Goal: Task Accomplishment & Management: Manage account settings

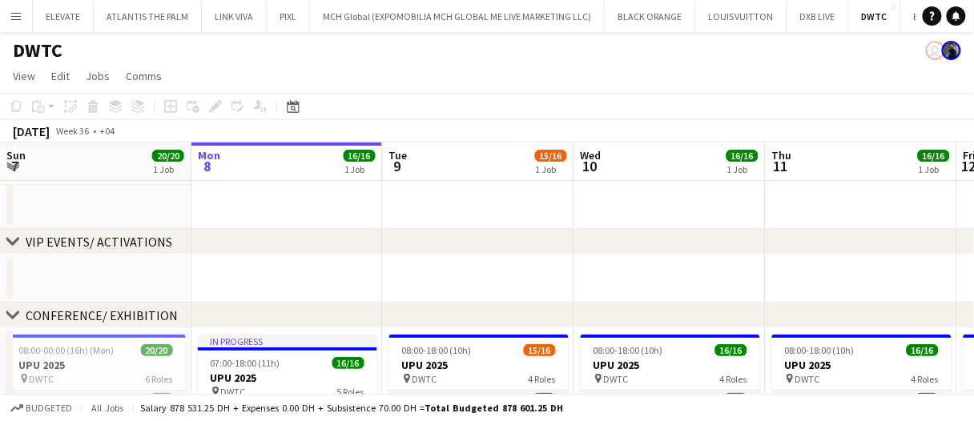
click at [428, 288] on app-date-cell at bounding box center [478, 279] width 191 height 48
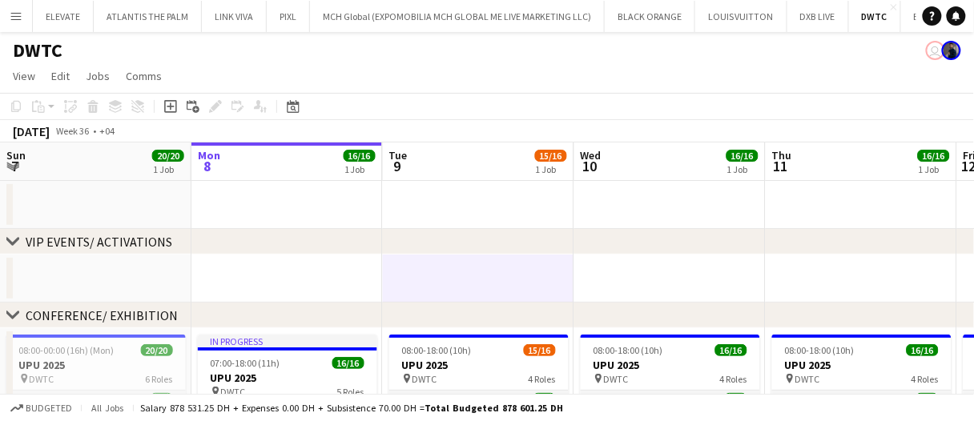
click at [428, 287] on app-date-cell at bounding box center [478, 279] width 191 height 48
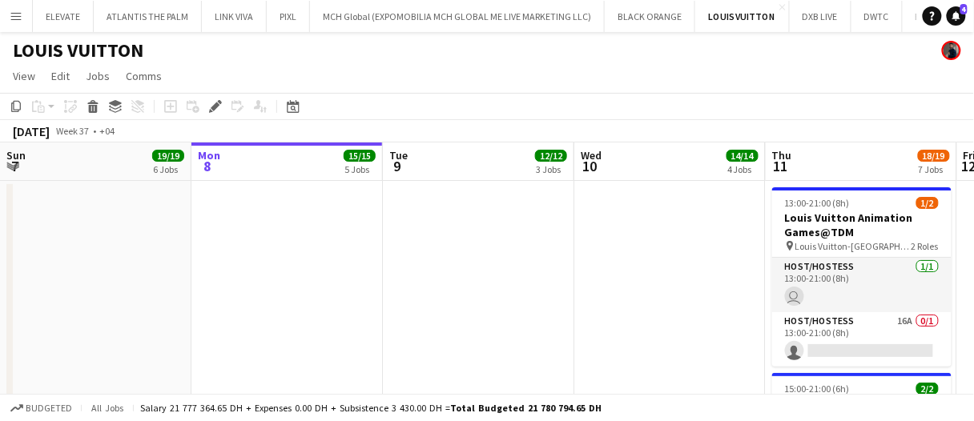
scroll to position [0, 550]
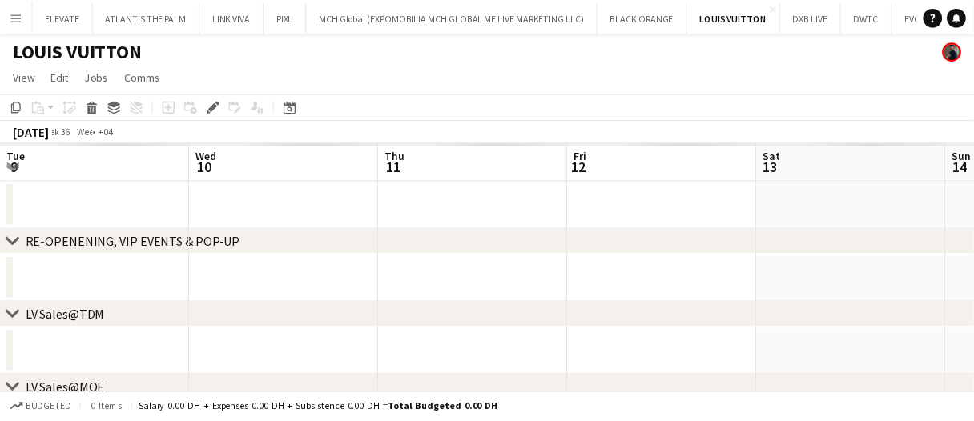
scroll to position [0, 550]
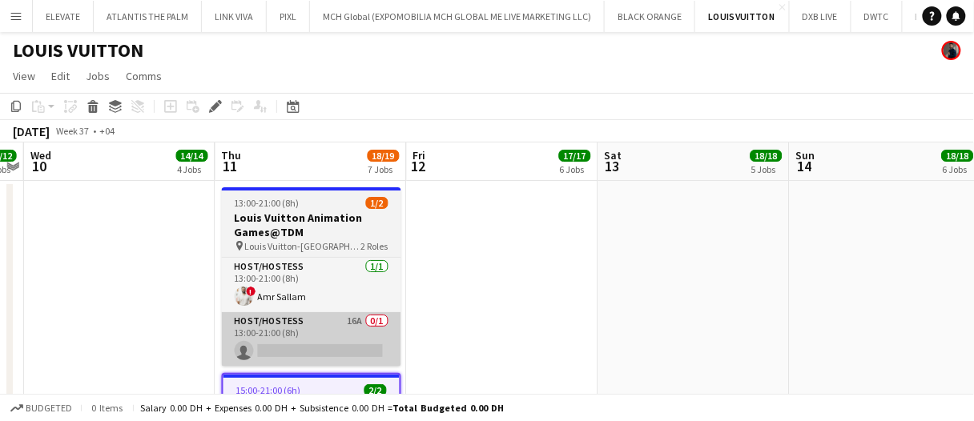
click at [376, 348] on app-card-role "Host/Hostess 16A 0/1 13:00-21:00 (8h) single-neutral-actions" at bounding box center [311, 339] width 179 height 54
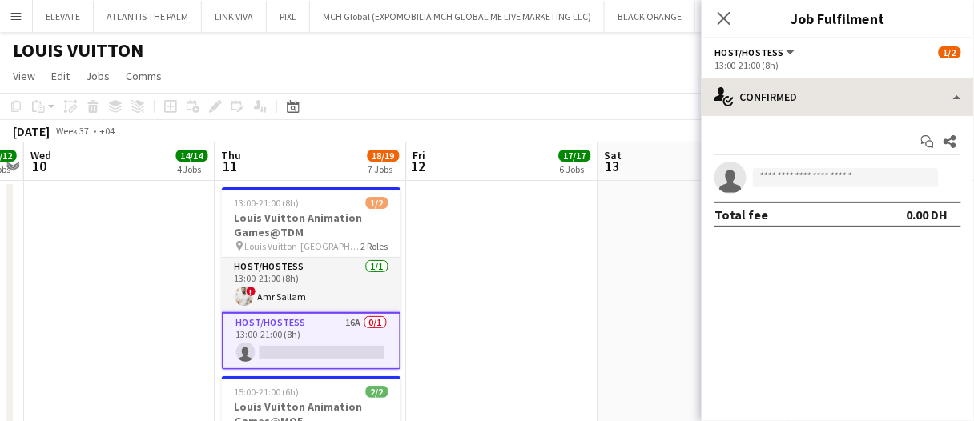
drag, startPoint x: 920, startPoint y: 72, endPoint x: 916, endPoint y: 83, distance: 11.9
click at [920, 71] on app-options-switcher "Host/Hostess All roles Host/Hostess 1/2 13:00-21:00 (8h)" at bounding box center [838, 57] width 272 height 39
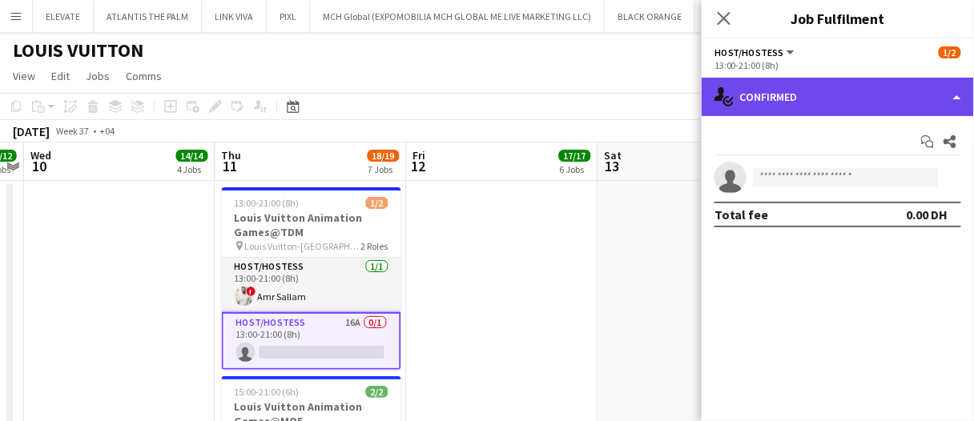
click at [915, 90] on div "single-neutral-actions-check-2 Confirmed" at bounding box center [838, 97] width 272 height 38
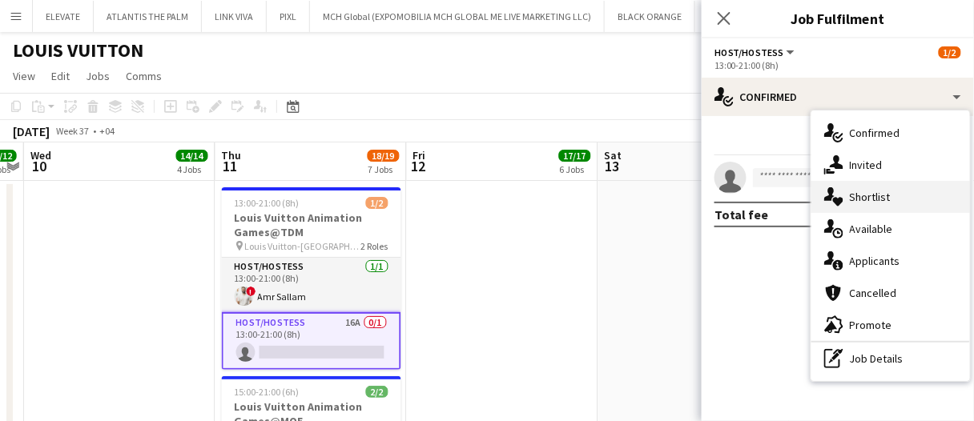
click at [921, 187] on div "single-neutral-actions-heart Shortlist" at bounding box center [890, 197] width 159 height 32
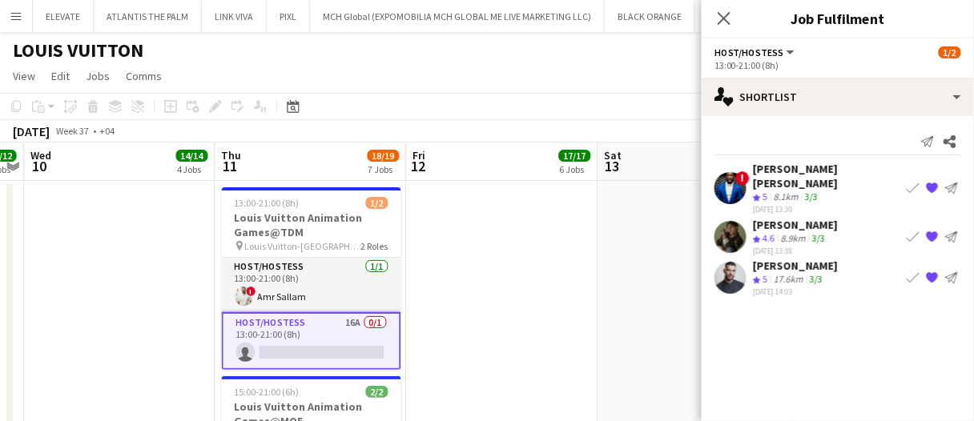
click at [820, 357] on mat-expansion-panel "heart Shortlist Send notification Share ! Nana Yaw Kusi Amponsah Crew rating 5 …" at bounding box center [838, 268] width 272 height 305
click at [483, 316] on app-date-cell at bounding box center [502, 368] width 191 height 375
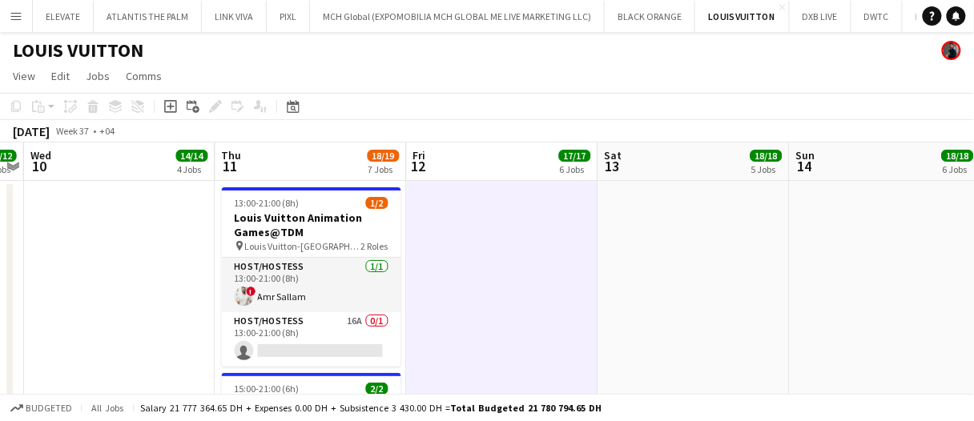
click at [480, 333] on app-date-cell at bounding box center [502, 368] width 191 height 375
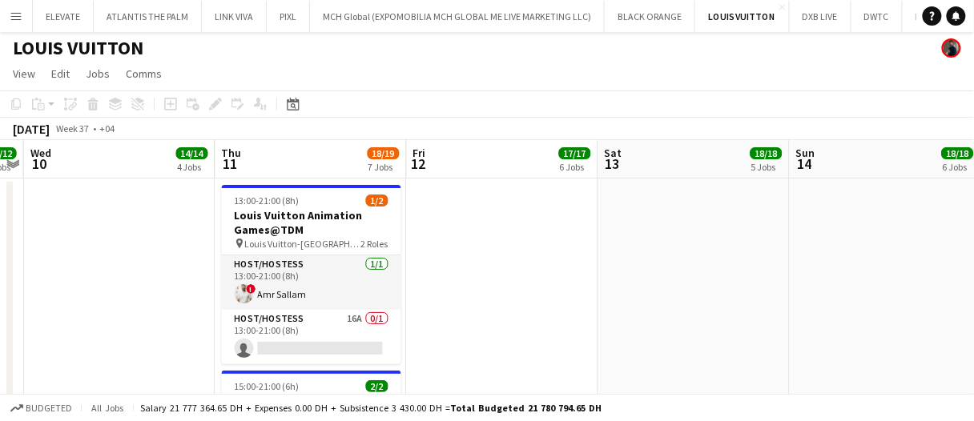
scroll to position [2, 0]
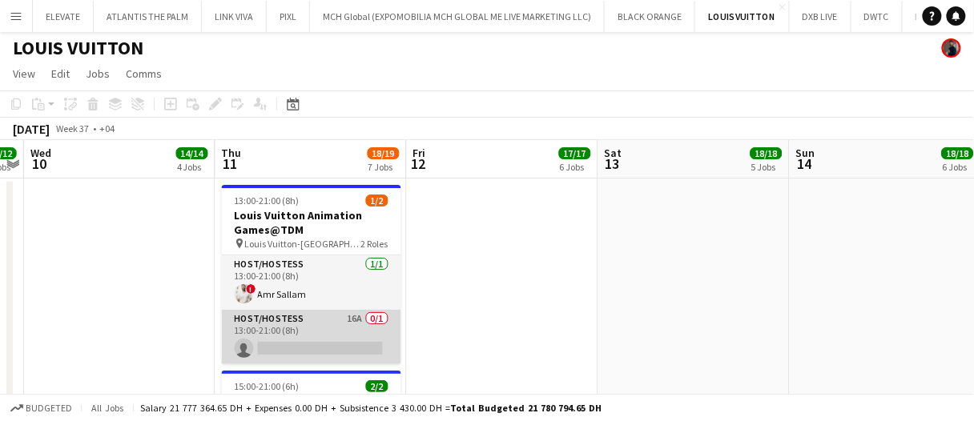
click at [360, 317] on app-card-role "Host/Hostess 16A 0/1 13:00-21:00 (8h) single-neutral-actions" at bounding box center [311, 337] width 179 height 54
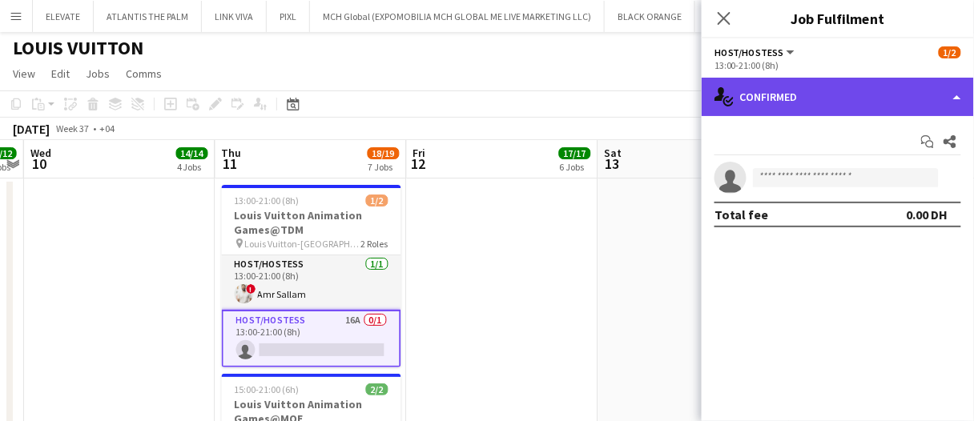
click at [749, 107] on div "single-neutral-actions-check-2 Confirmed" at bounding box center [838, 97] width 272 height 38
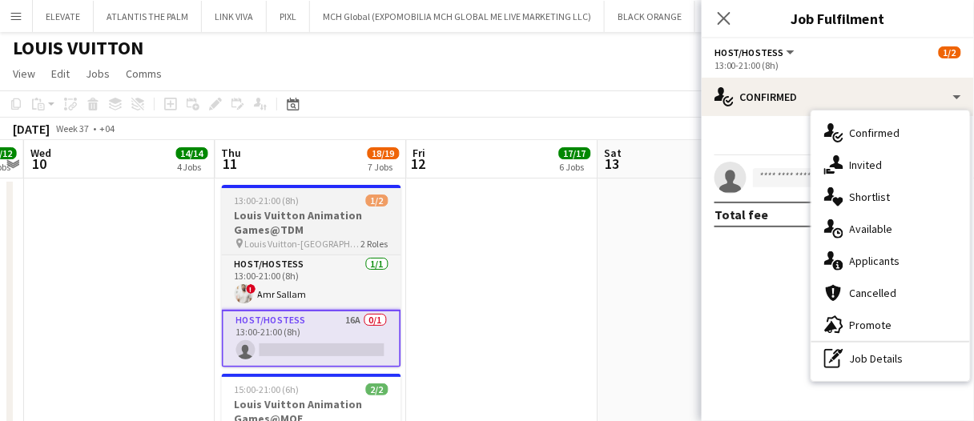
click at [301, 223] on h3 "Louis Vuitton Animation Games@TDM" at bounding box center [311, 222] width 179 height 29
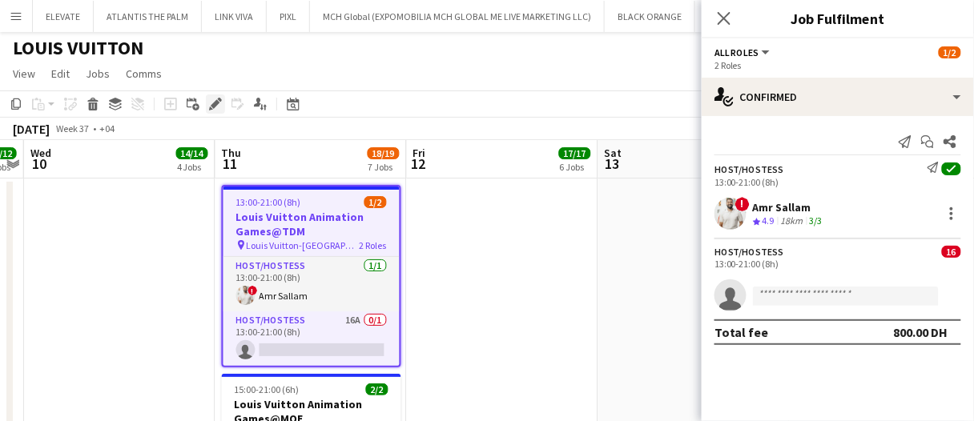
click at [211, 104] on icon "Edit" at bounding box center [215, 104] width 13 height 13
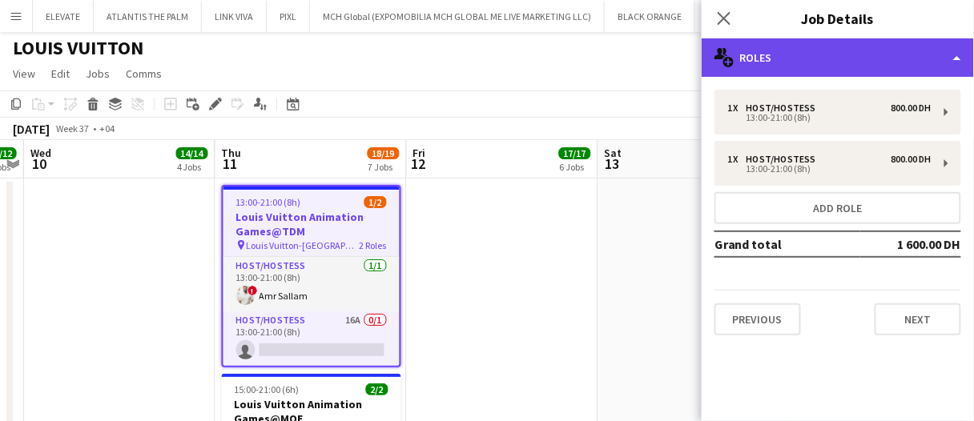
click at [768, 64] on div "multiple-users-add Roles" at bounding box center [838, 57] width 272 height 38
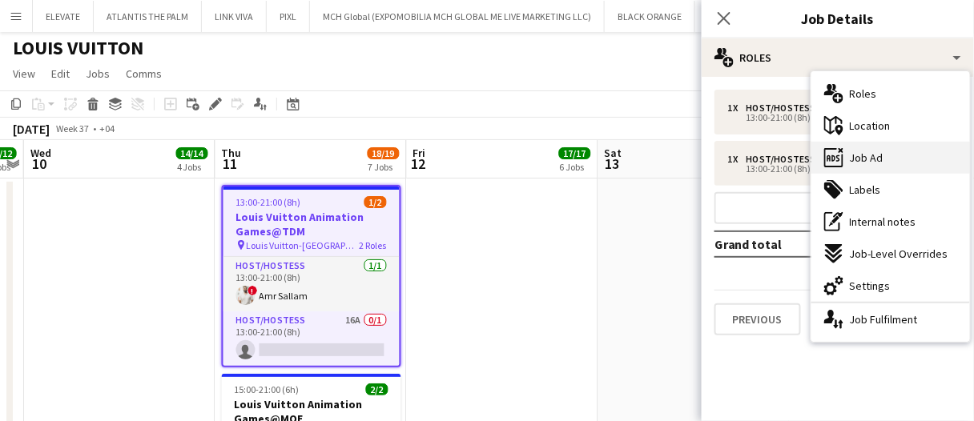
click at [894, 156] on div "ads-window Job Ad" at bounding box center [890, 158] width 159 height 32
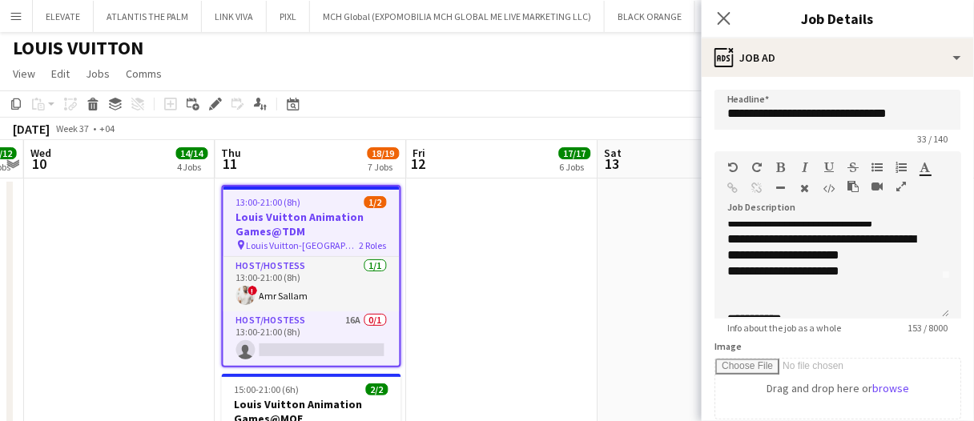
scroll to position [60, 0]
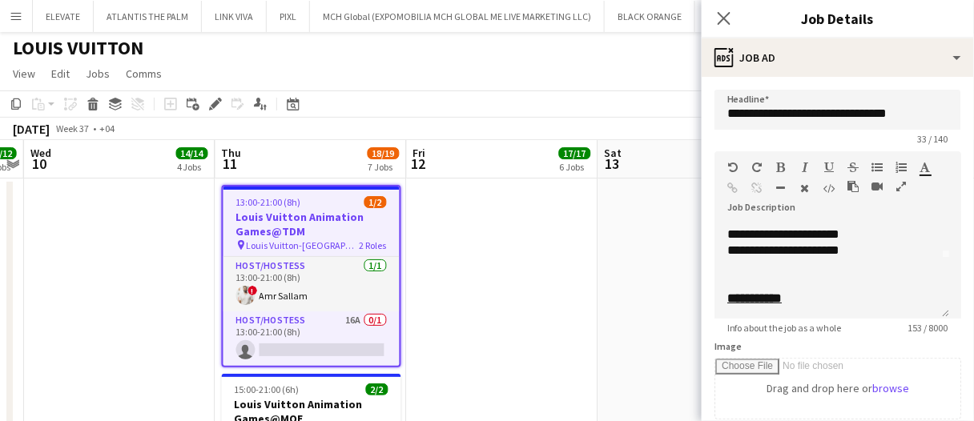
click at [449, 287] on app-date-cell at bounding box center [502, 366] width 191 height 375
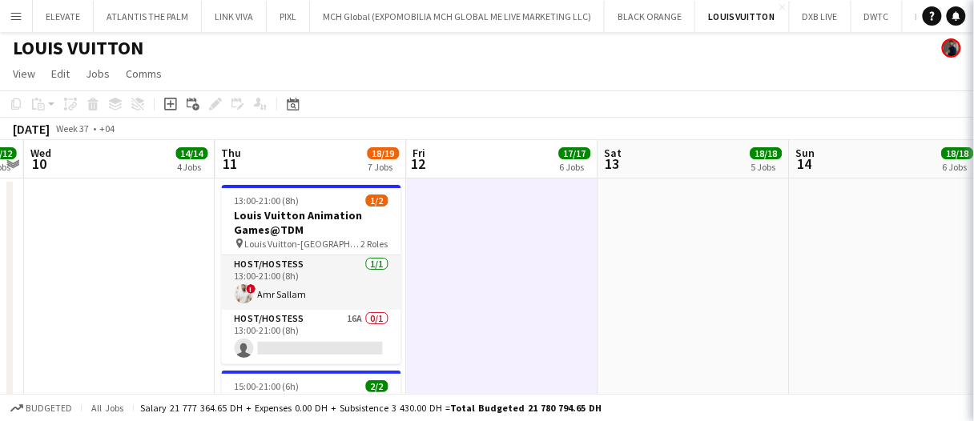
click at [453, 279] on app-date-cell at bounding box center [502, 366] width 191 height 375
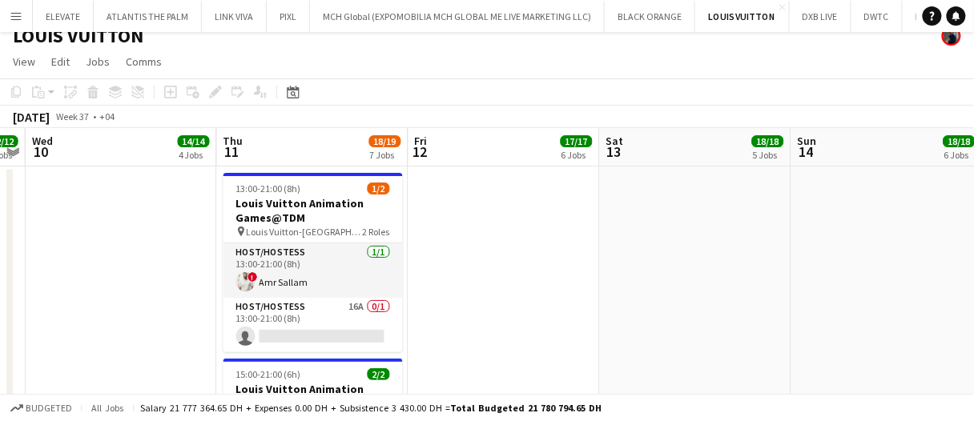
scroll to position [0, 0]
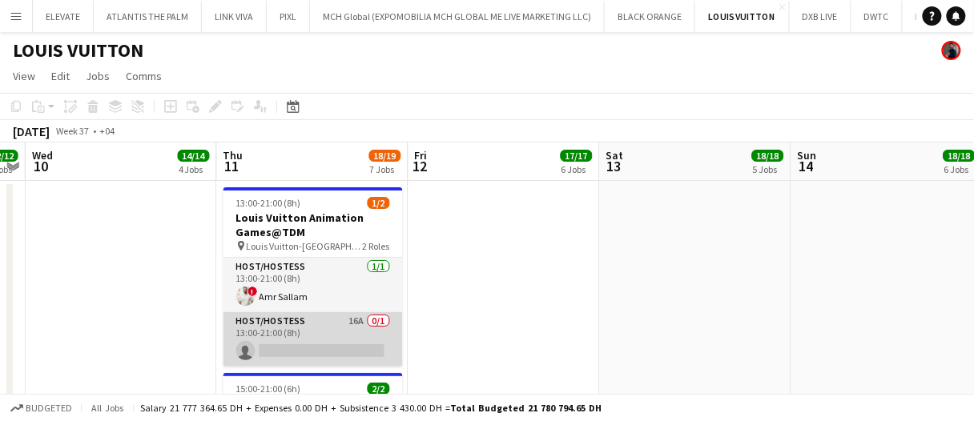
click at [376, 336] on app-card-role "Host/Hostess 16A 0/1 13:00-21:00 (8h) single-neutral-actions" at bounding box center [312, 339] width 179 height 54
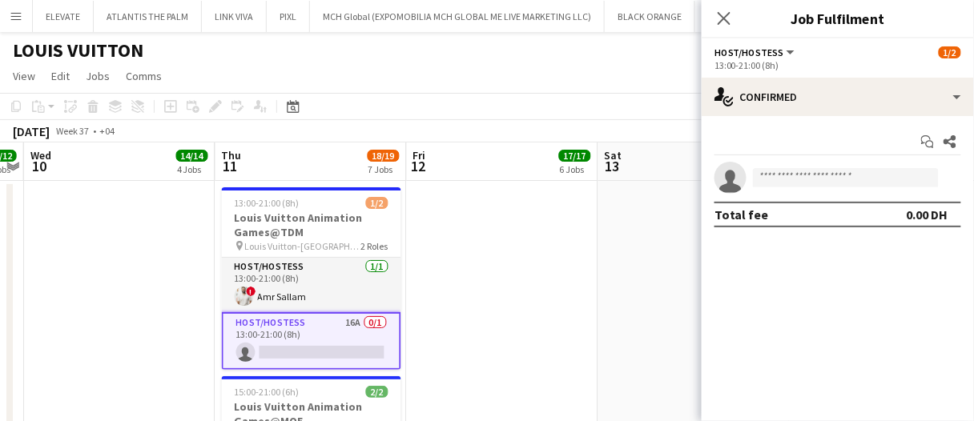
click at [633, 311] on app-date-cell at bounding box center [693, 368] width 191 height 375
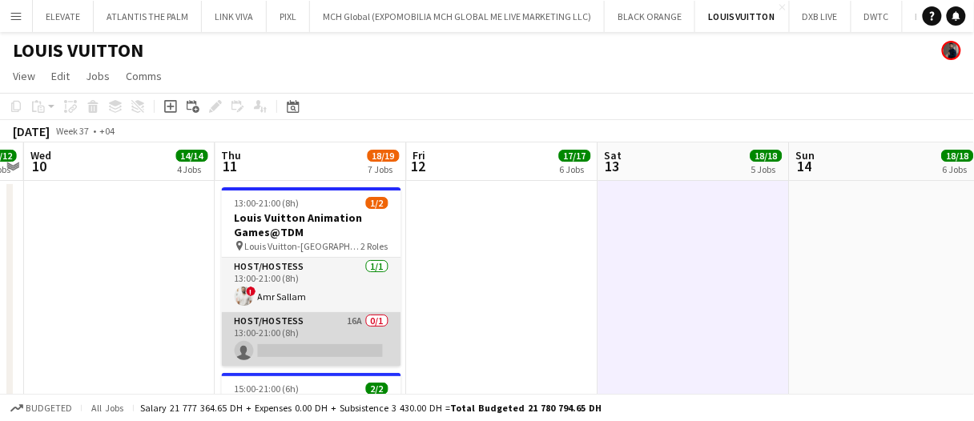
click at [358, 330] on app-card-role "Host/Hostess 16A 0/1 13:00-21:00 (8h) single-neutral-actions" at bounding box center [311, 339] width 179 height 54
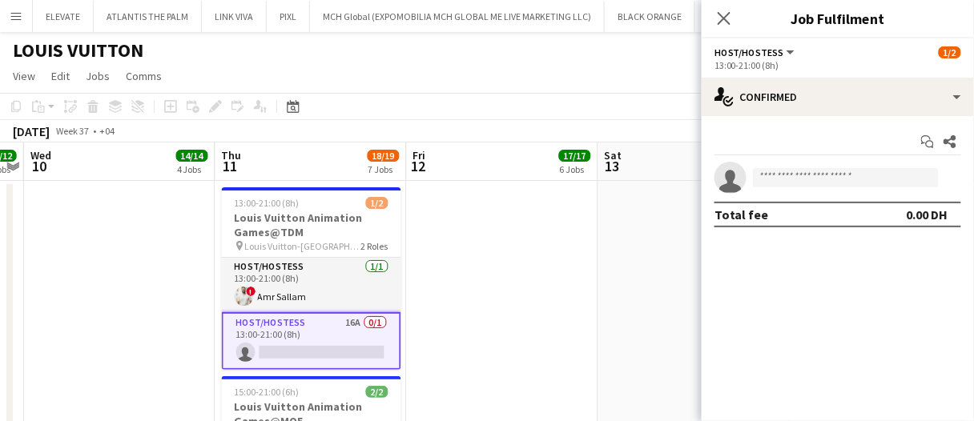
click at [488, 287] on app-date-cell at bounding box center [502, 368] width 191 height 375
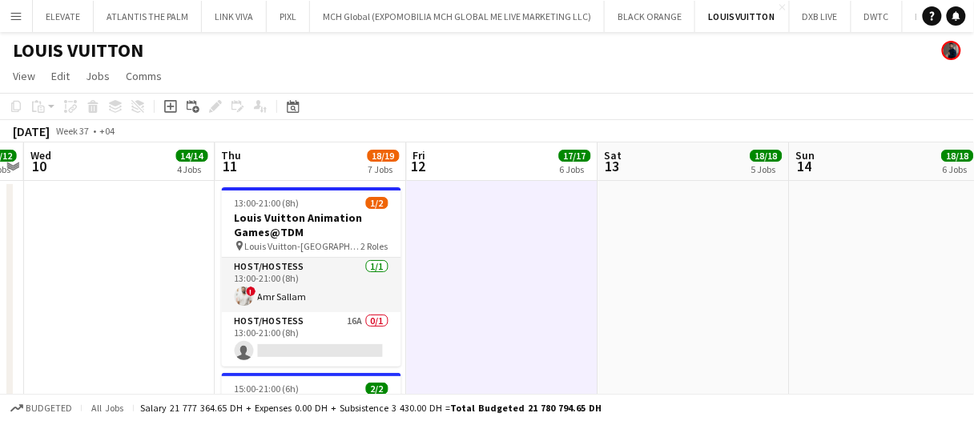
click at [484, 288] on app-date-cell at bounding box center [502, 368] width 191 height 375
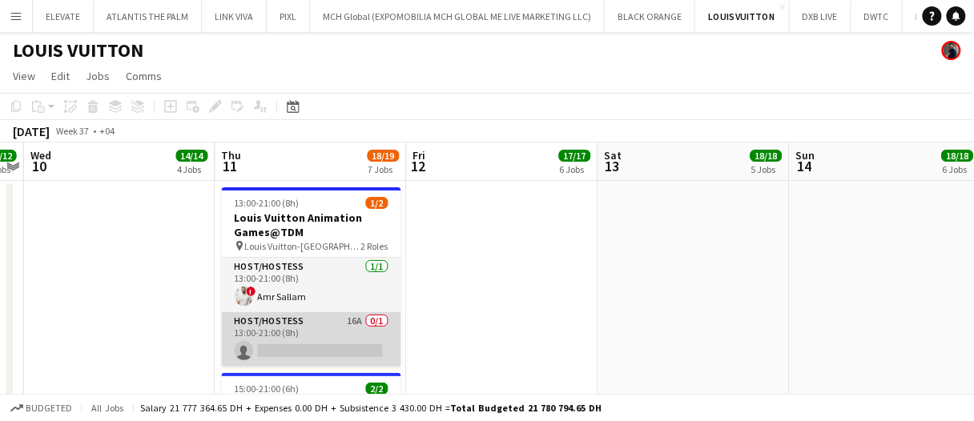
click at [348, 344] on app-card-role "Host/Hostess 16A 0/1 13:00-21:00 (8h) single-neutral-actions" at bounding box center [311, 339] width 179 height 54
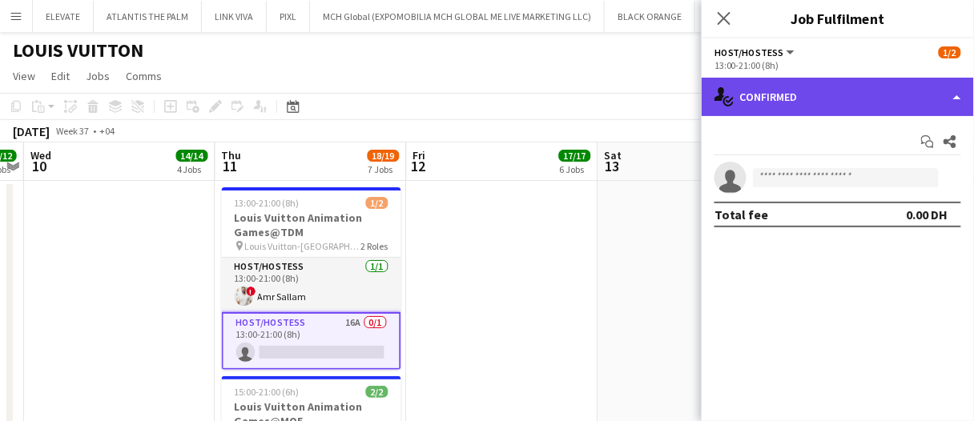
click at [814, 88] on div "single-neutral-actions-check-2 Confirmed" at bounding box center [838, 97] width 272 height 38
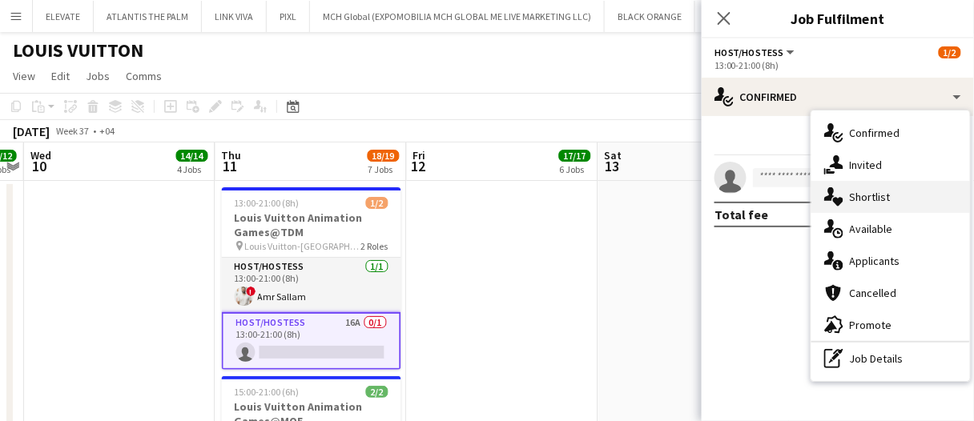
click at [884, 195] on span "Shortlist" at bounding box center [870, 197] width 41 height 14
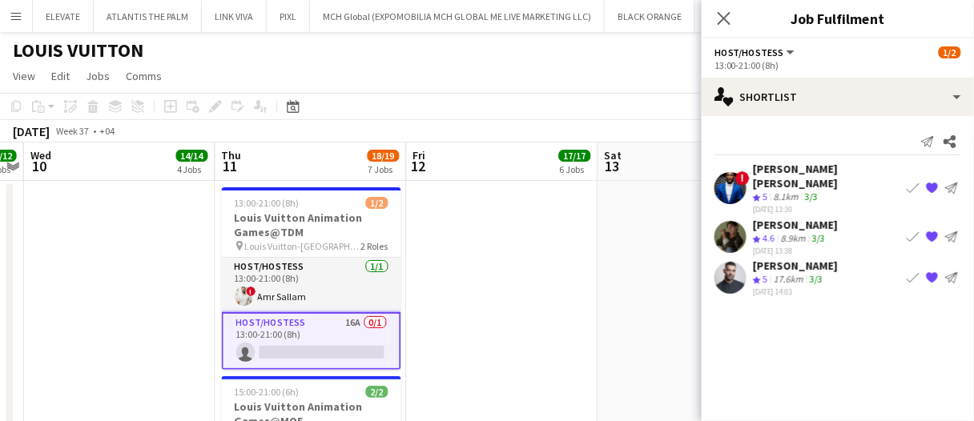
click at [913, 230] on app-icon "Book crew" at bounding box center [913, 236] width 13 height 13
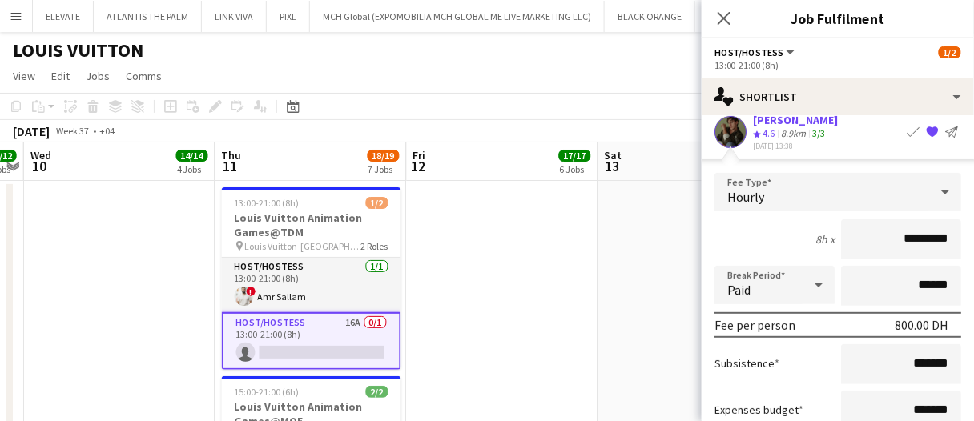
scroll to position [160, 0]
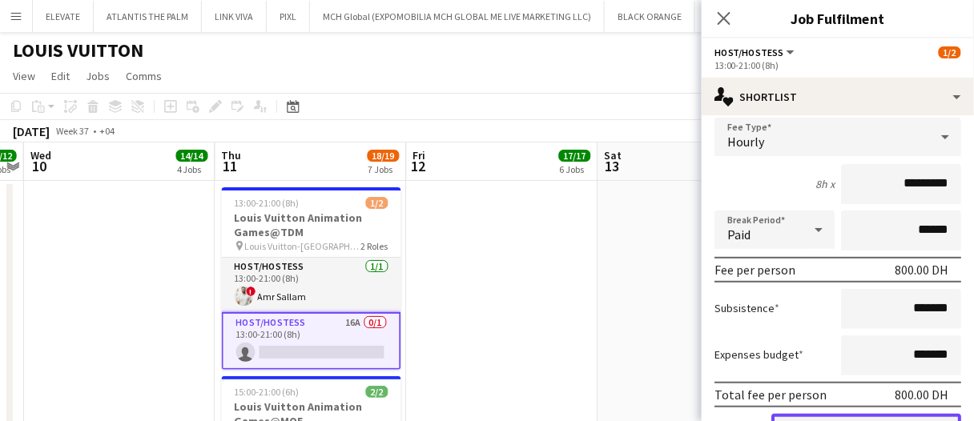
click at [888, 413] on button "Confirm" at bounding box center [866, 429] width 190 height 32
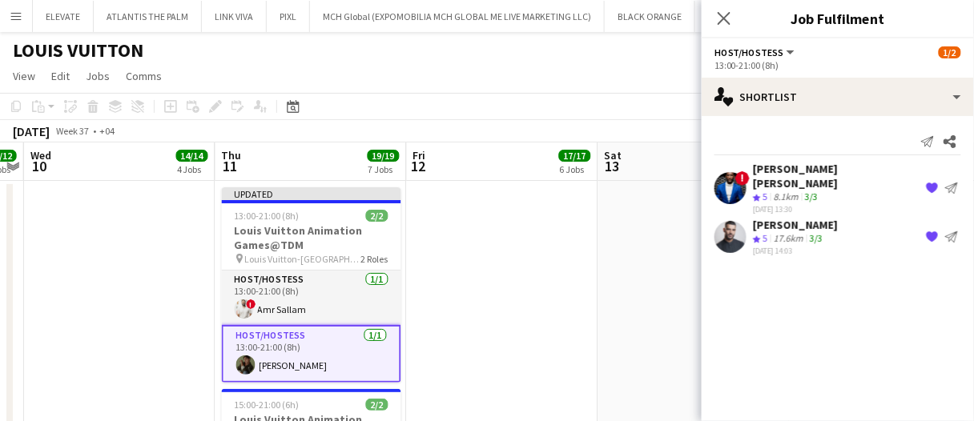
scroll to position [0, 0]
click at [608, 273] on app-date-cell at bounding box center [693, 368] width 191 height 375
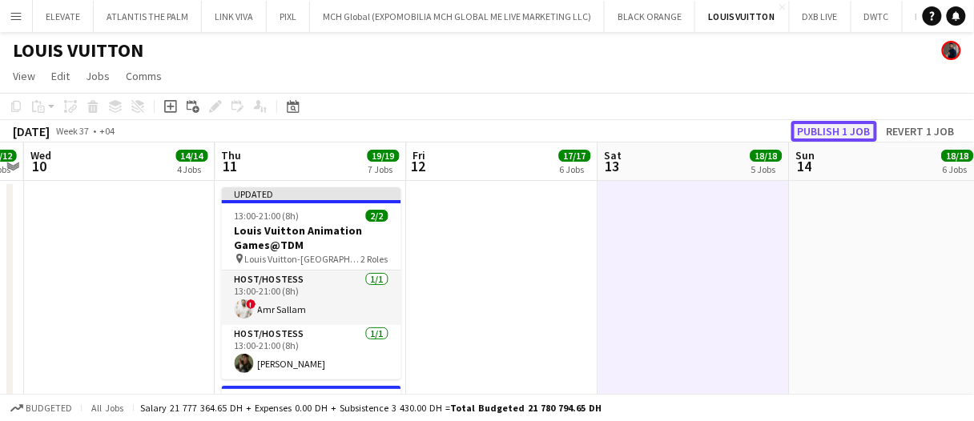
click at [854, 123] on button "Publish 1 job" at bounding box center [834, 131] width 86 height 21
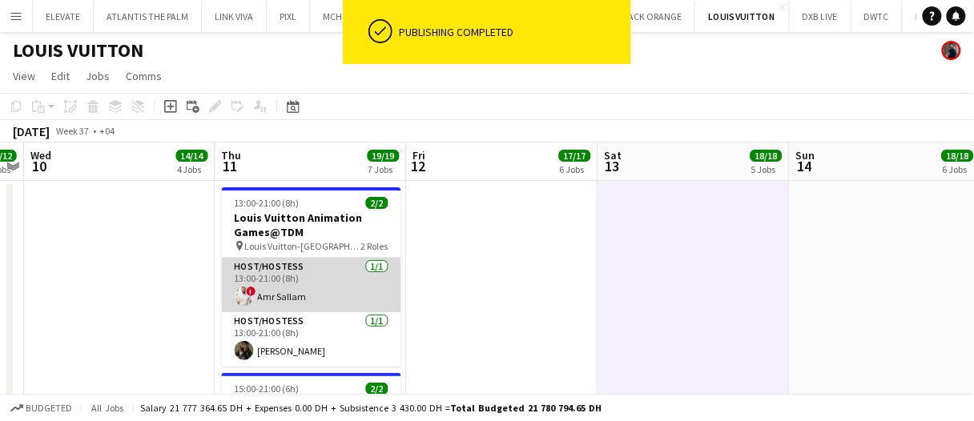
click at [370, 290] on app-card-role "Host/Hostess 1/1 13:00-21:00 (8h) ! Amr Sallam" at bounding box center [311, 285] width 179 height 54
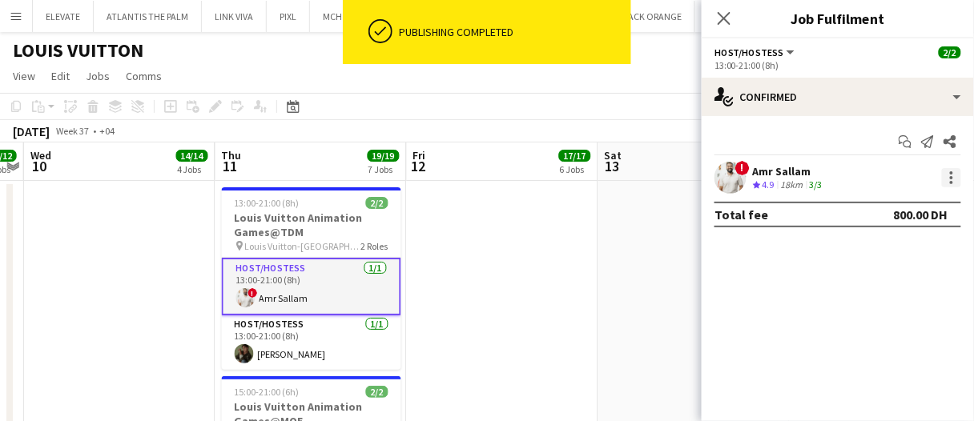
click at [953, 173] on div at bounding box center [951, 172] width 3 height 3
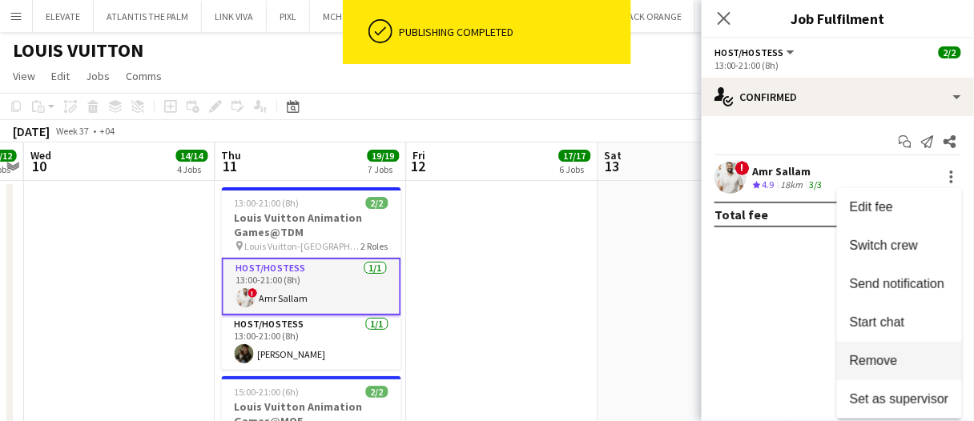
drag, startPoint x: 883, startPoint y: 363, endPoint x: 834, endPoint y: 337, distance: 55.9
click at [882, 362] on span "Remove" at bounding box center [874, 361] width 48 height 14
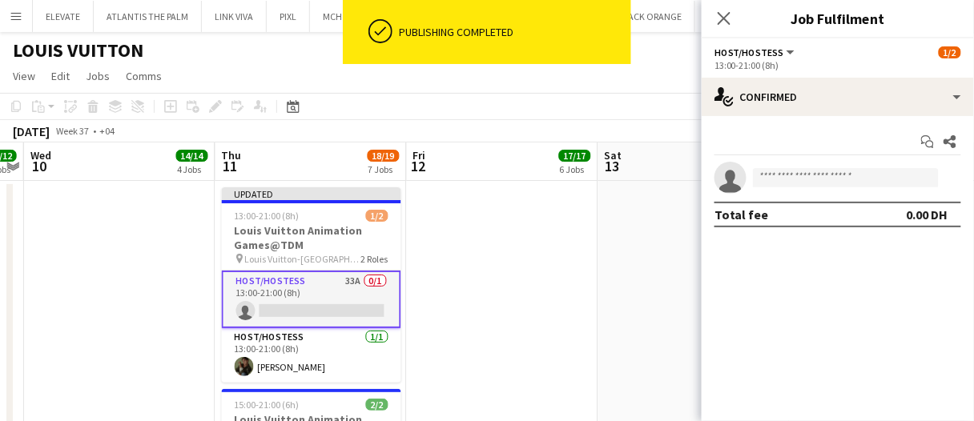
click at [543, 269] on app-date-cell at bounding box center [502, 368] width 191 height 375
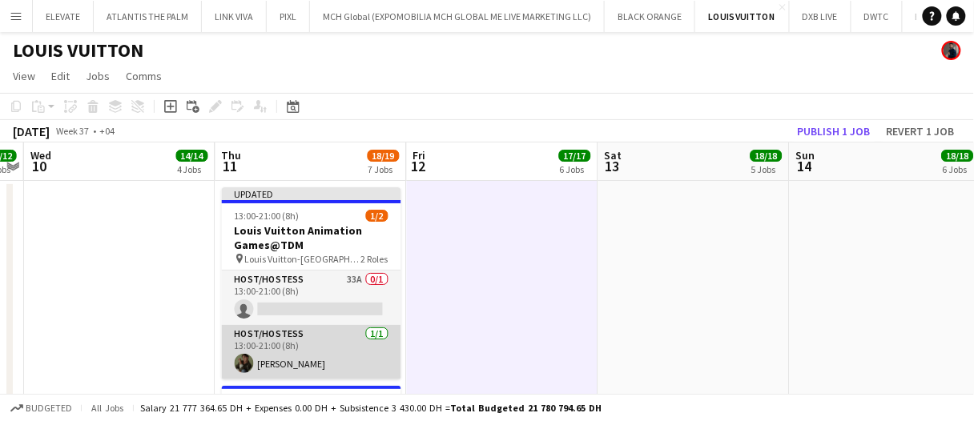
click at [334, 358] on app-card-role "Host/Hostess 1/1 13:00-21:00 (8h) Ninoslav Ceperkovic" at bounding box center [311, 352] width 179 height 54
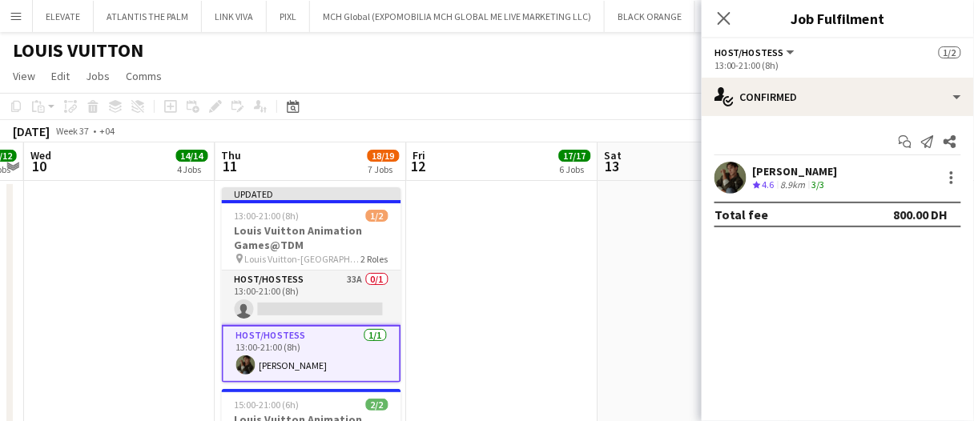
click at [523, 312] on app-date-cell at bounding box center [502, 375] width 191 height 388
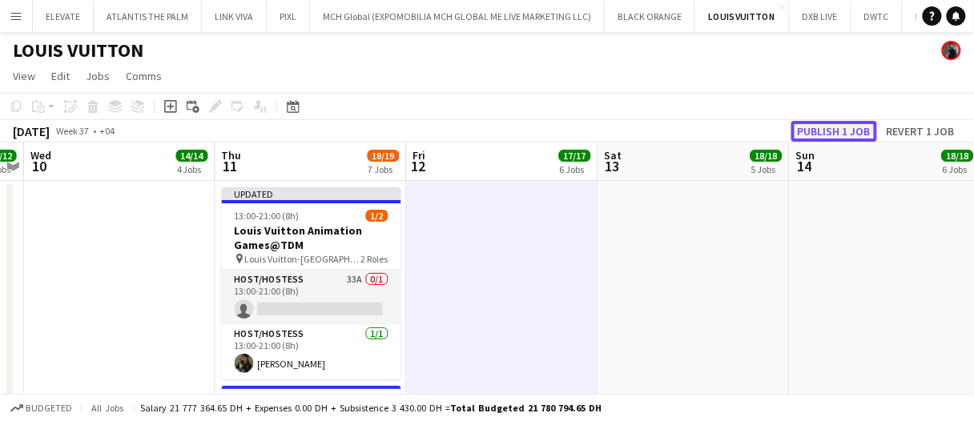
click at [841, 135] on button "Publish 1 job" at bounding box center [834, 131] width 86 height 21
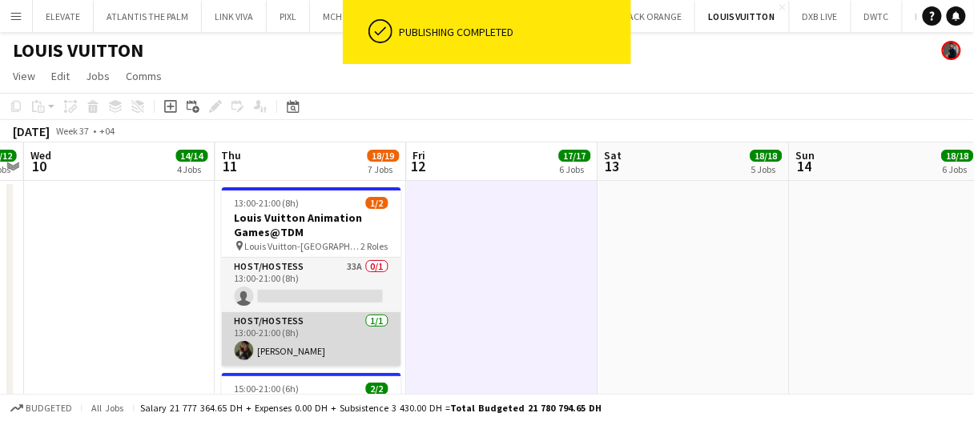
click at [359, 351] on app-card-role "Host/Hostess 1/1 13:00-21:00 (8h) Ninoslav Ceperkovic" at bounding box center [311, 339] width 179 height 54
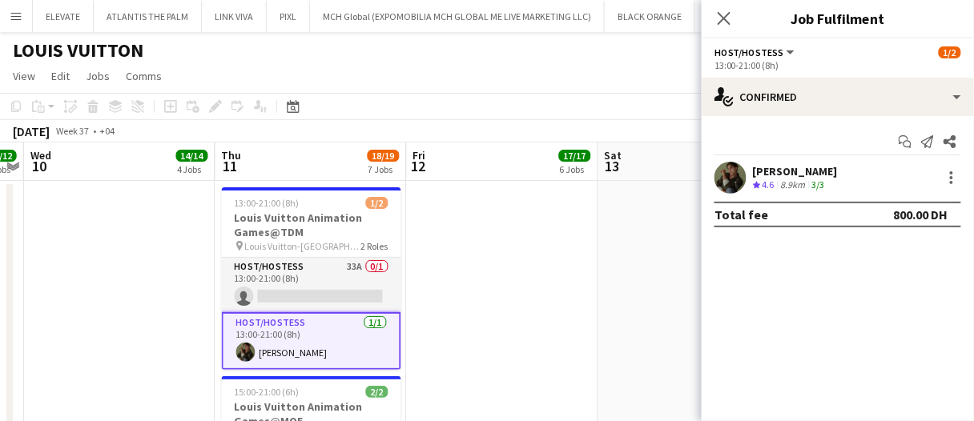
click at [502, 279] on app-date-cell at bounding box center [502, 368] width 191 height 375
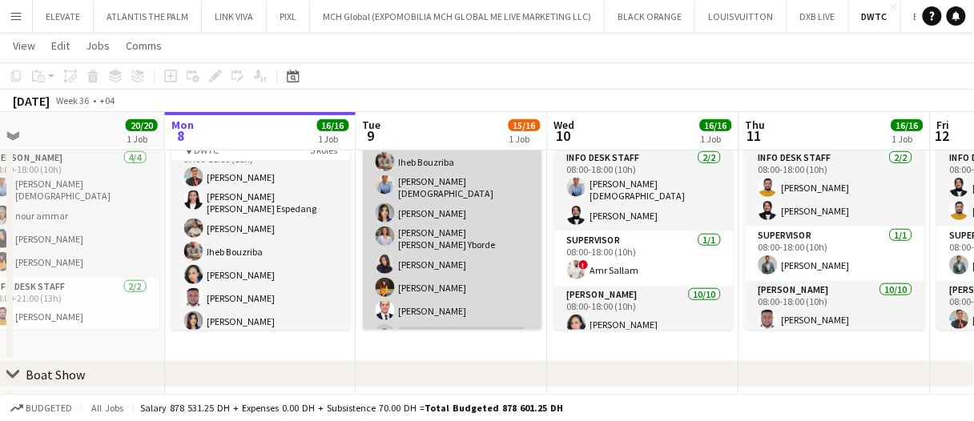
scroll to position [240, 0]
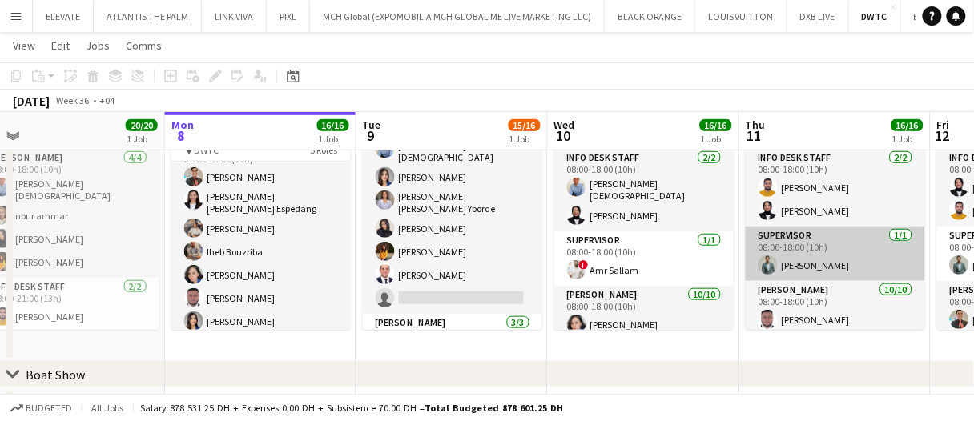
drag, startPoint x: 268, startPoint y: 257, endPoint x: 752, endPoint y: 230, distance: 484.5
click at [268, 258] on app-card-role "Usher 9/9 07:00-18:00 (11h) Albert Arroyo Maria liza Espedang Muhammad Fayaz Ih…" at bounding box center [260, 261] width 179 height 245
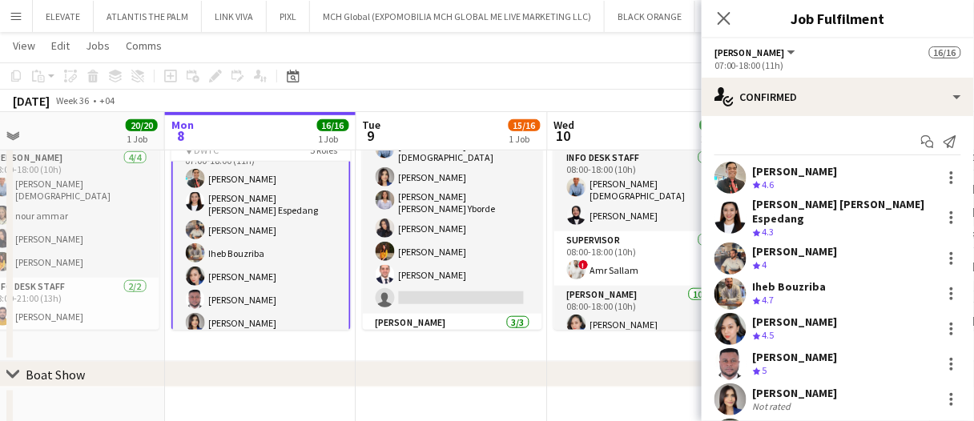
scroll to position [161, 0]
click at [840, 206] on div "Maria liza Espedang" at bounding box center [844, 211] width 183 height 29
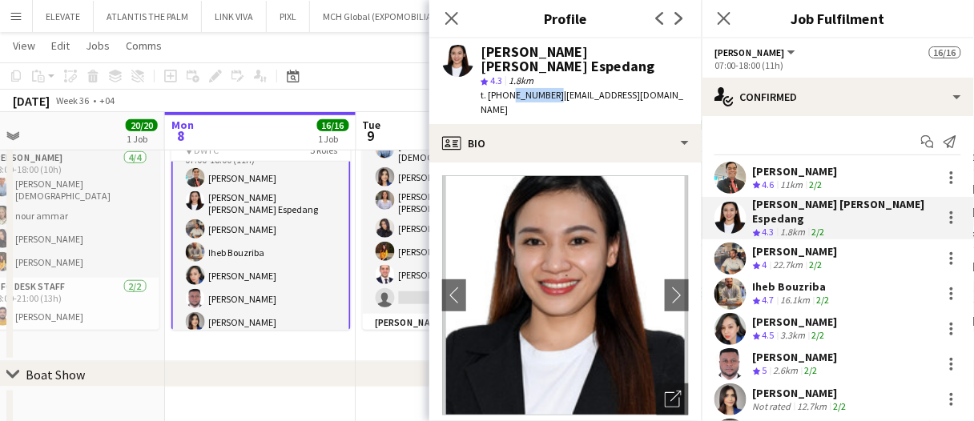
drag, startPoint x: 549, startPoint y: 83, endPoint x: 509, endPoint y: 85, distance: 40.9
click at [509, 89] on span "t. +971582937094" at bounding box center [521, 95] width 83 height 12
copy span "582937094"
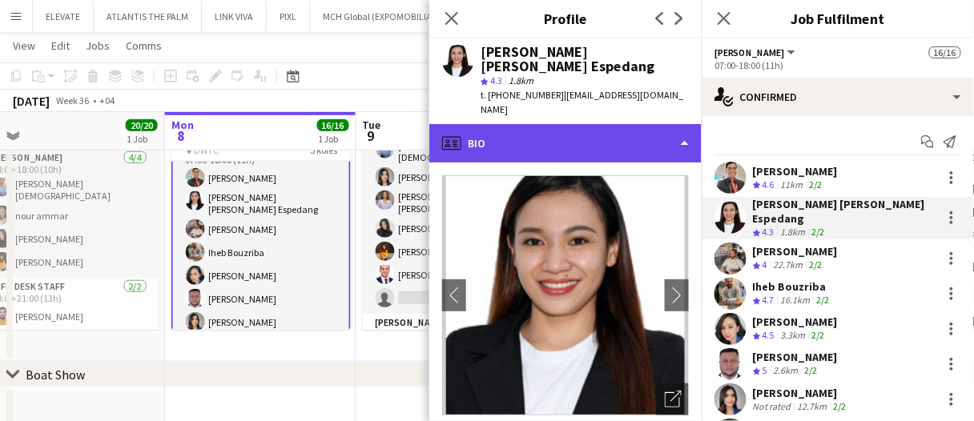
click at [535, 124] on div "profile Bio" at bounding box center [565, 143] width 272 height 38
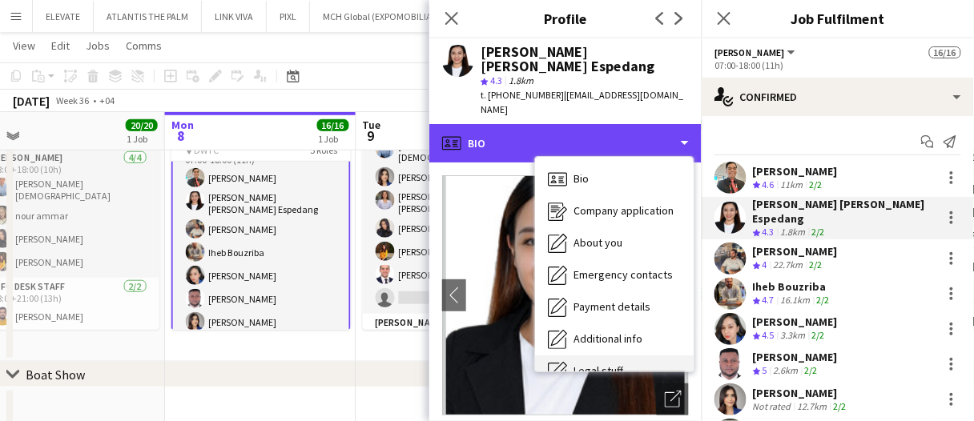
scroll to position [86, 0]
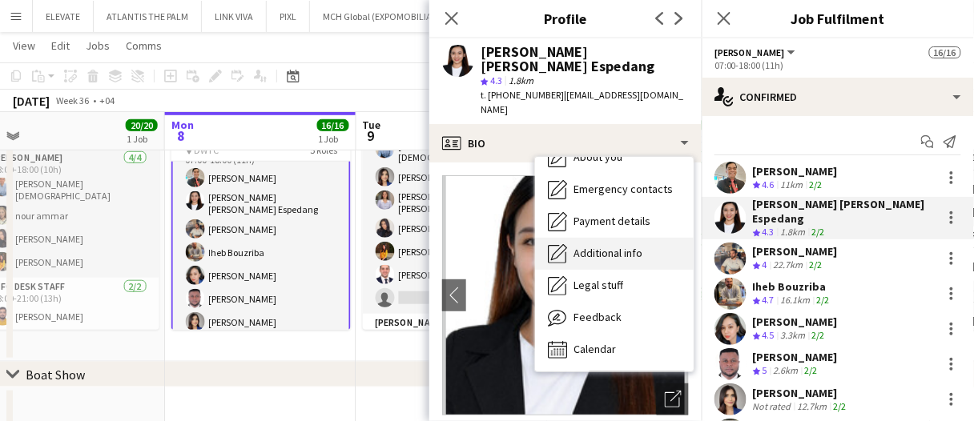
click at [610, 246] on span "Additional info" at bounding box center [607, 253] width 69 height 14
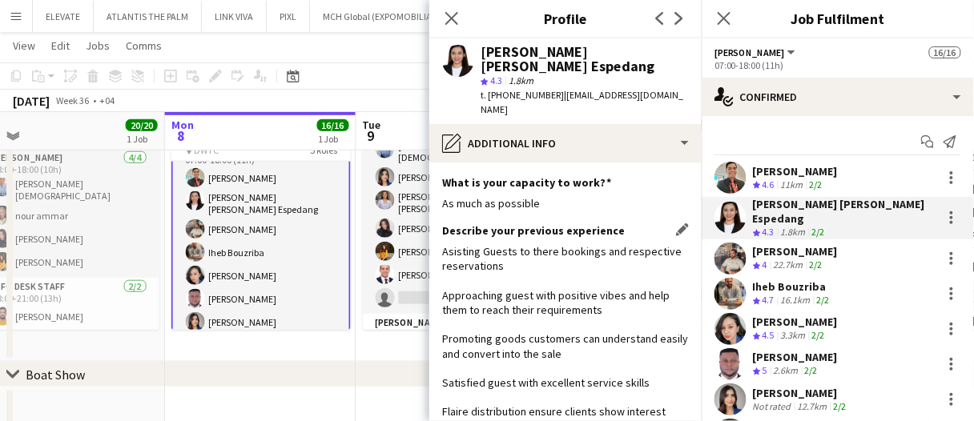
scroll to position [458, 0]
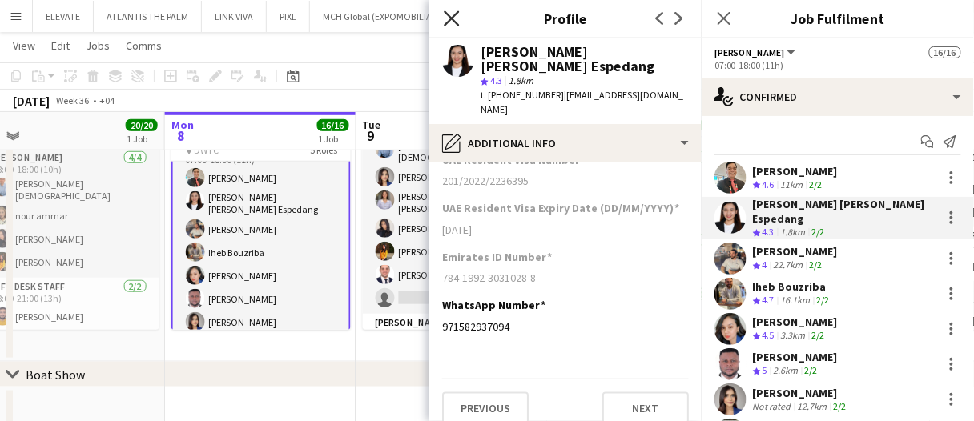
click at [457, 18] on icon "Close pop-in" at bounding box center [451, 17] width 15 height 15
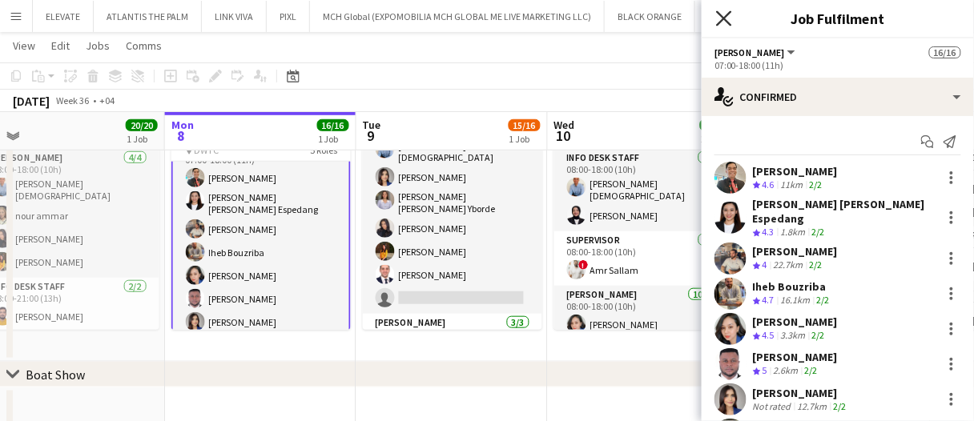
click at [722, 23] on icon "Close pop-in" at bounding box center [723, 17] width 15 height 15
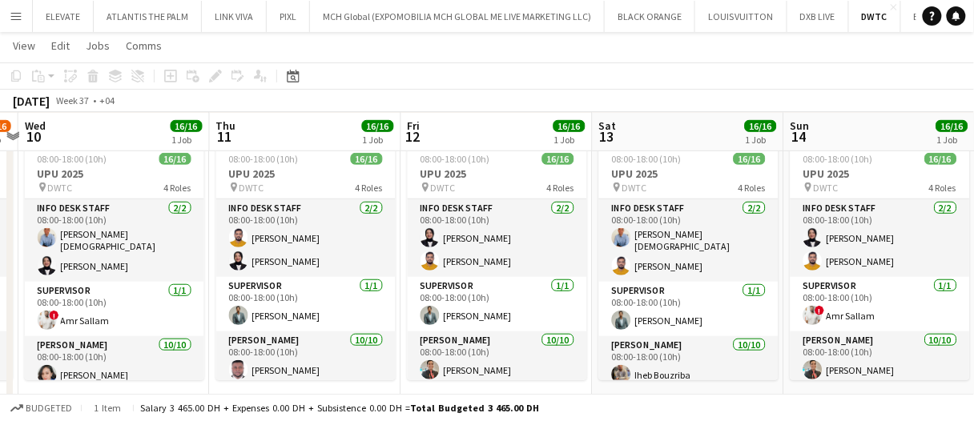
scroll to position [0, 553]
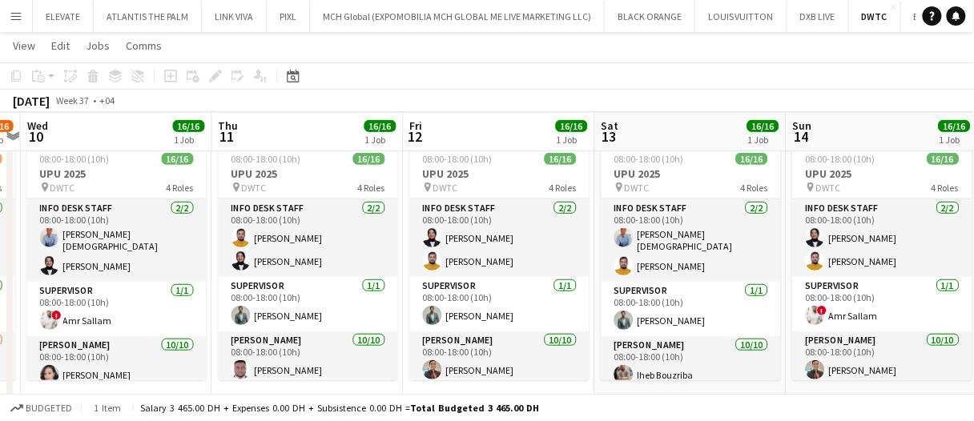
click at [866, 106] on div "September 2025 Week 37 • +04" at bounding box center [487, 101] width 974 height 22
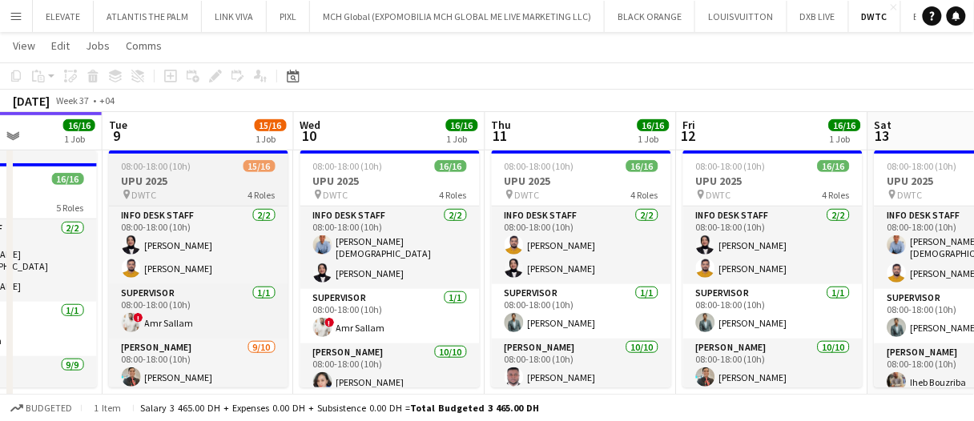
scroll to position [68, 0]
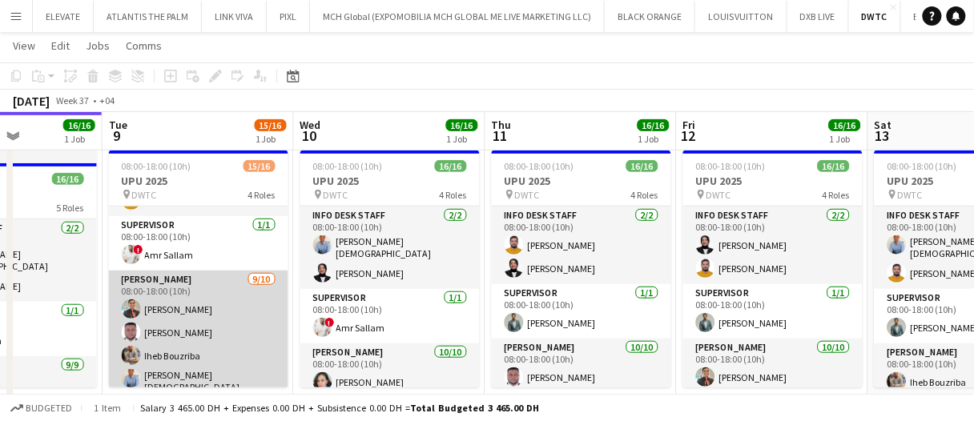
click at [201, 291] on app-card-role "Usher 9/10 08:00-18:00 (10h) Albert Arroyo Jevas Nangsi Iheb Bouzriba Lloyd Chr…" at bounding box center [198, 407] width 179 height 273
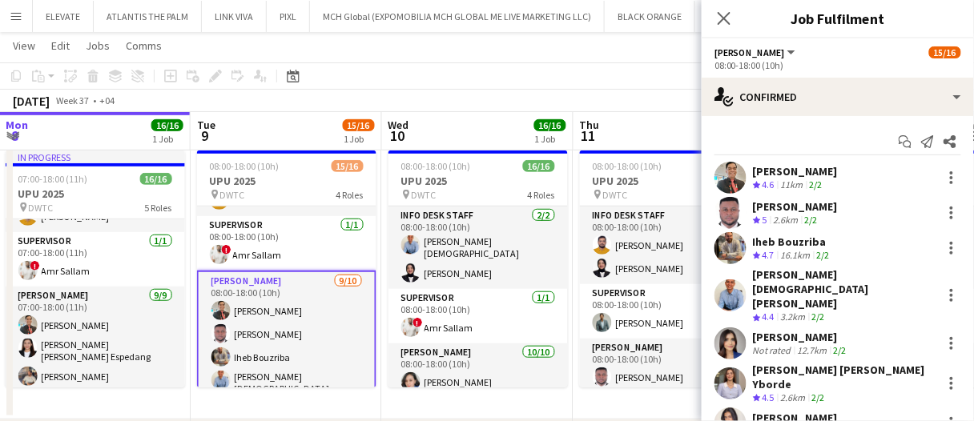
scroll to position [121, 0]
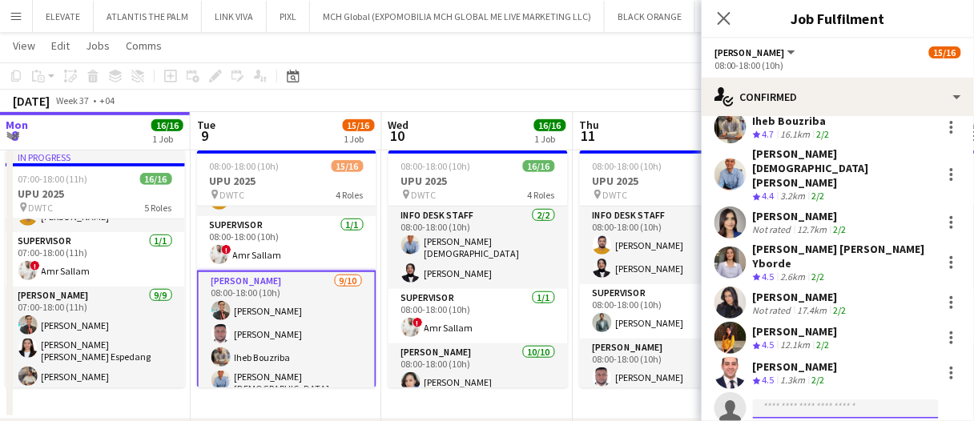
click at [771, 400] on input at bounding box center [846, 409] width 186 height 19
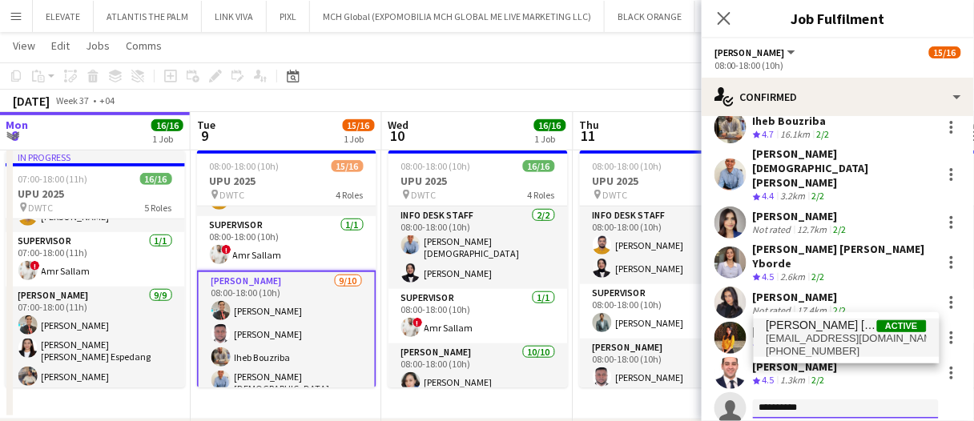
type input "**********"
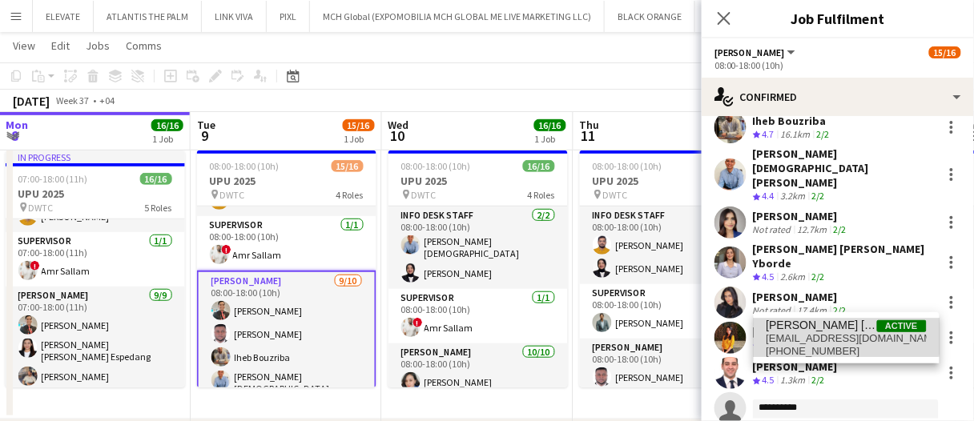
click at [810, 332] on span "marializa.miles@gmail.com" at bounding box center [846, 338] width 160 height 13
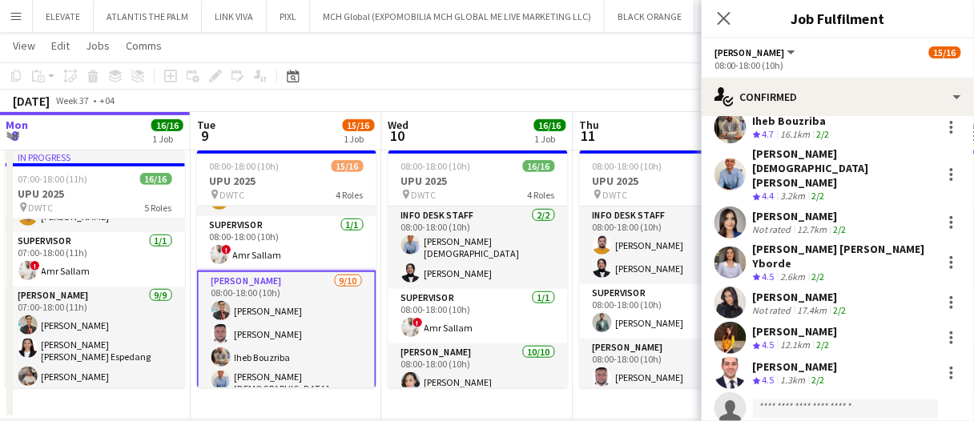
scroll to position [324, 0]
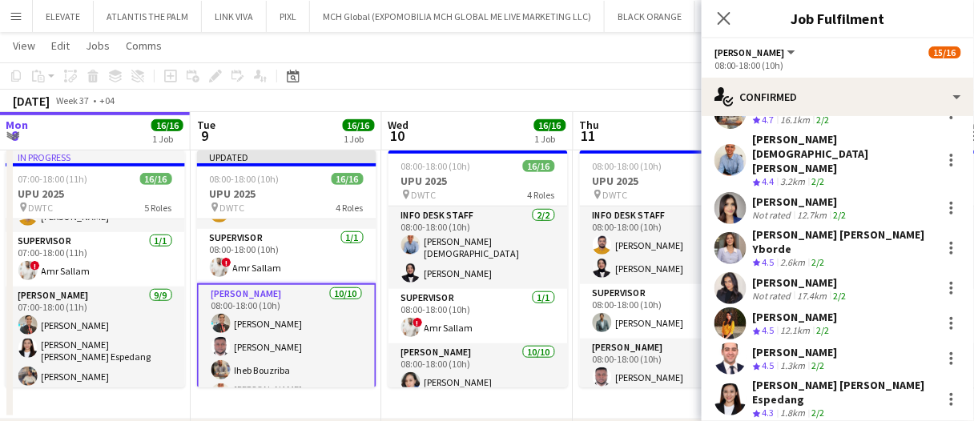
click at [510, 93] on div "September 2025 Week 37 • +04 Publish 1 job Revert 1 job" at bounding box center [487, 101] width 974 height 22
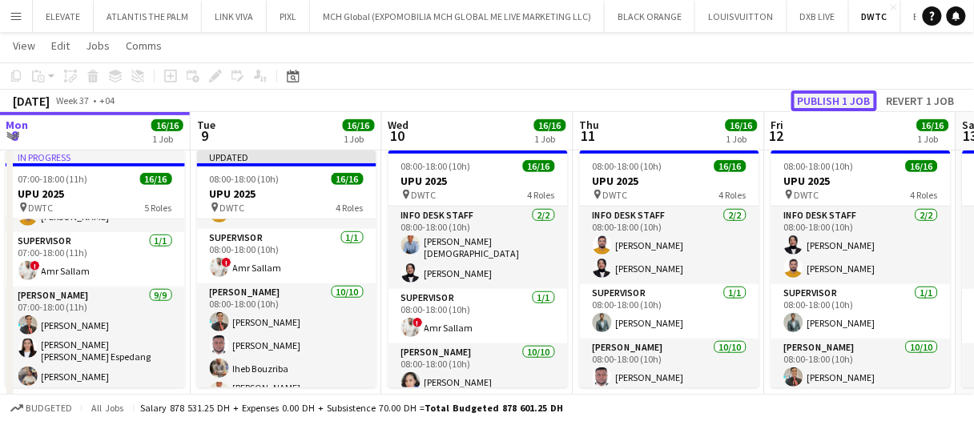
click at [803, 93] on button "Publish 1 job" at bounding box center [834, 100] width 86 height 21
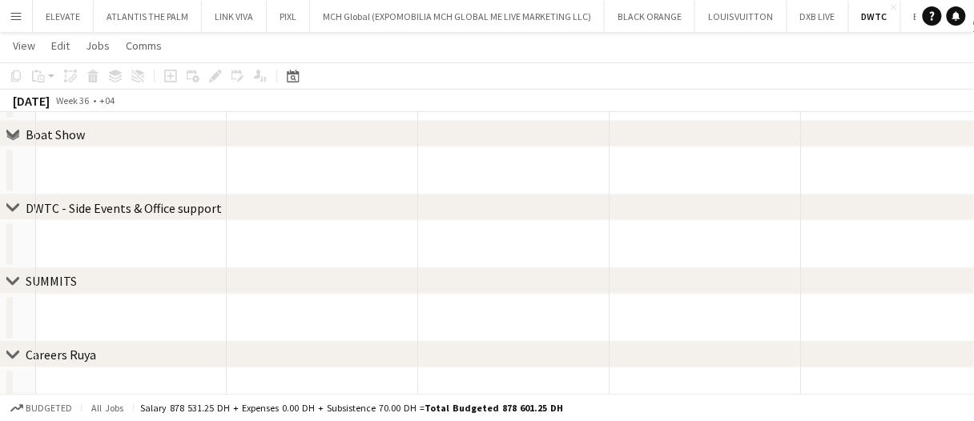
scroll to position [240, 0]
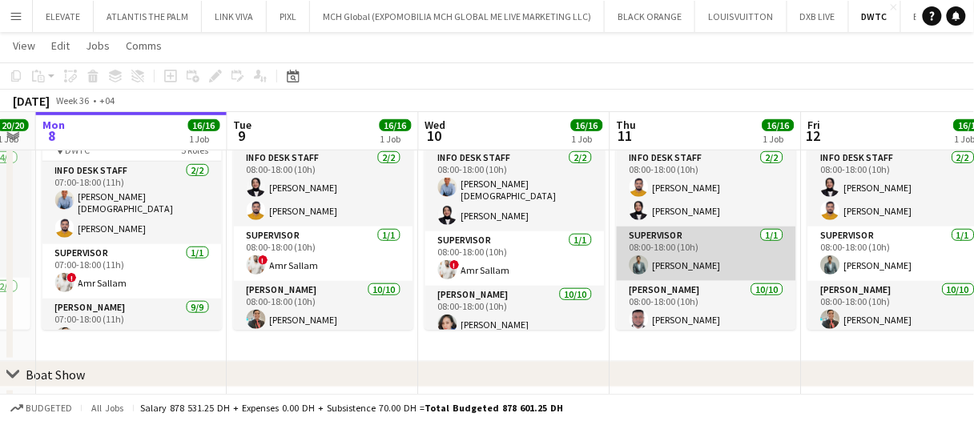
click at [741, 254] on app-card-role "Supervisor 1/1 08:00-18:00 (10h) Jefferson Manubay" at bounding box center [706, 254] width 179 height 54
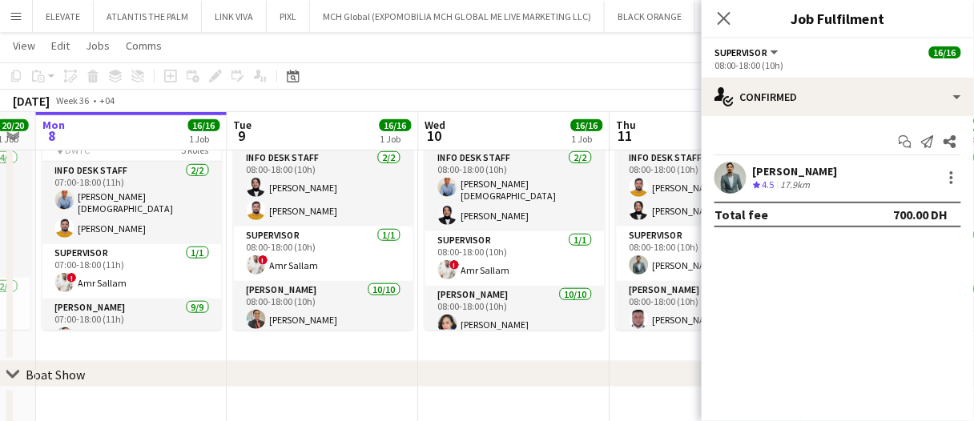
click at [521, 357] on app-date-cell "08:00-18:00 (10h) 16/16 UPU 2025 pin DWTC 4 Roles Info desk staff 2/2 08:00-18:…" at bounding box center [514, 223] width 191 height 275
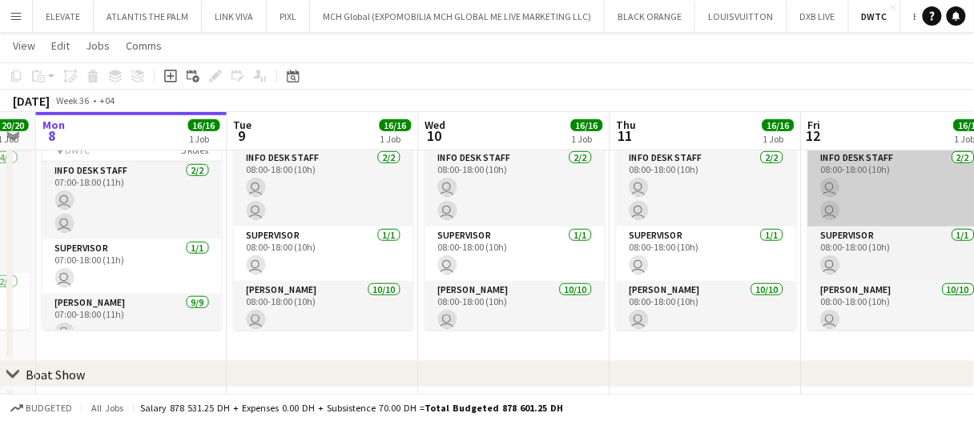
click at [902, 200] on app-card-role "Info desk staff 2/2 08:00-18:00 (10h) user user" at bounding box center [897, 188] width 179 height 78
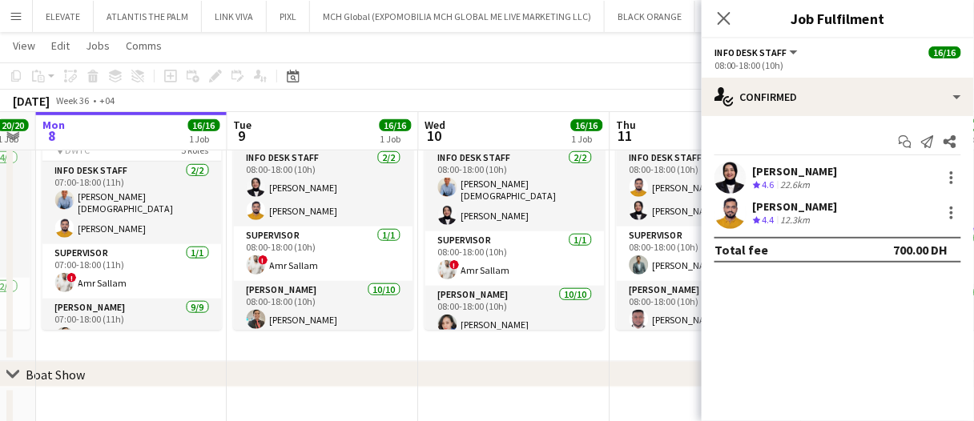
click at [632, 45] on app-page-menu "View Day view expanded Day view collapsed Month view Date picker Jump to today …" at bounding box center [487, 47] width 974 height 30
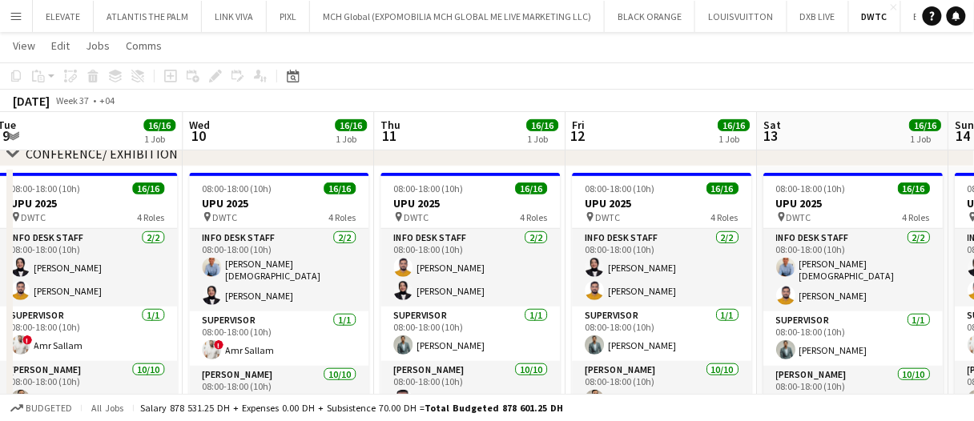
scroll to position [0, 446]
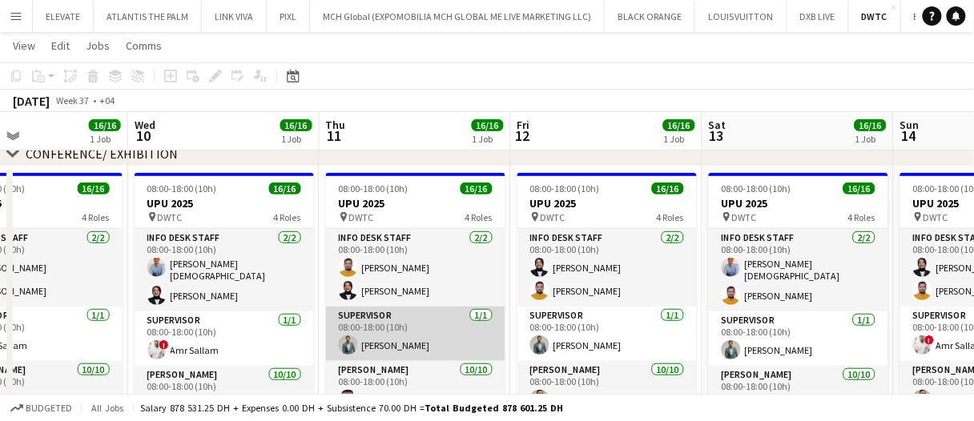
click at [417, 333] on app-card-role "Supervisor 1/1 08:00-18:00 (10h) Jefferson Manubay" at bounding box center [415, 334] width 179 height 54
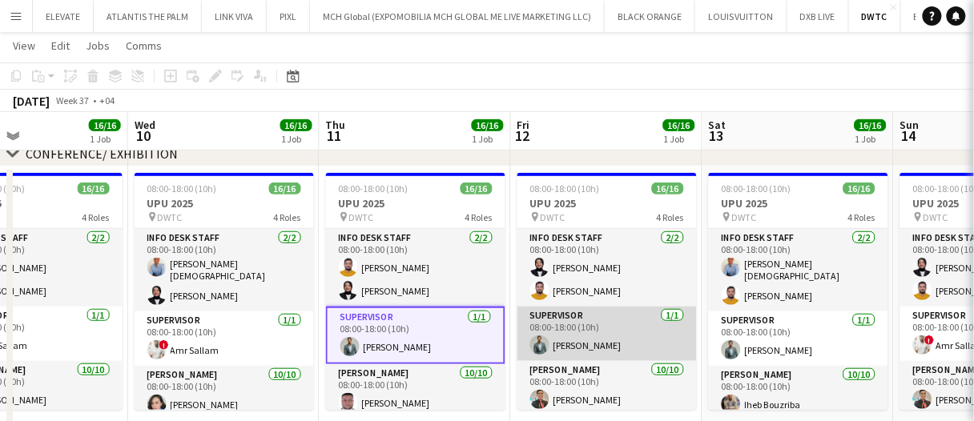
drag, startPoint x: 557, startPoint y: 320, endPoint x: 634, endPoint y: 324, distance: 77.8
click at [556, 320] on app-card-role "Supervisor 1/1 08:00-18:00 (10h) Jefferson Manubay" at bounding box center [606, 334] width 179 height 54
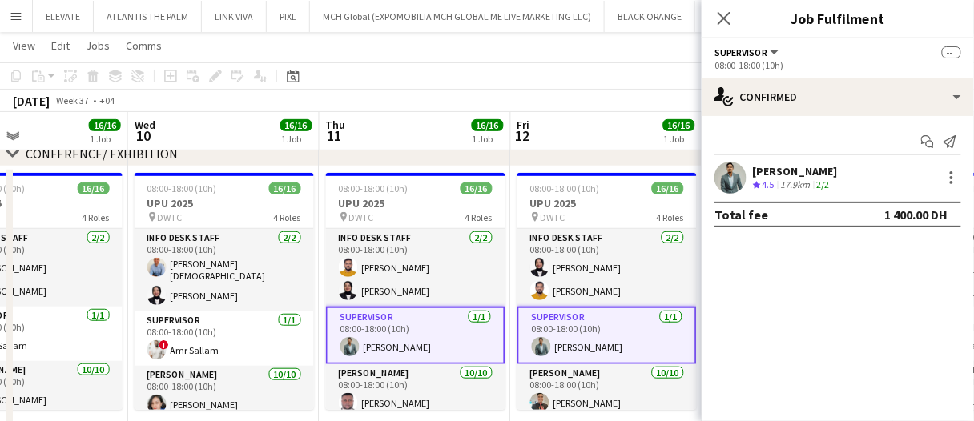
scroll to position [0, 447]
drag, startPoint x: 444, startPoint y: 137, endPoint x: 537, endPoint y: 127, distance: 93.4
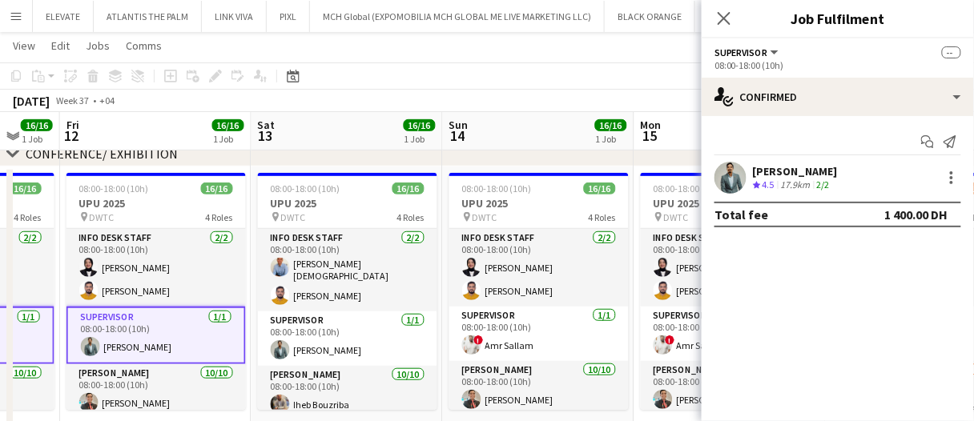
scroll to position [0, 522]
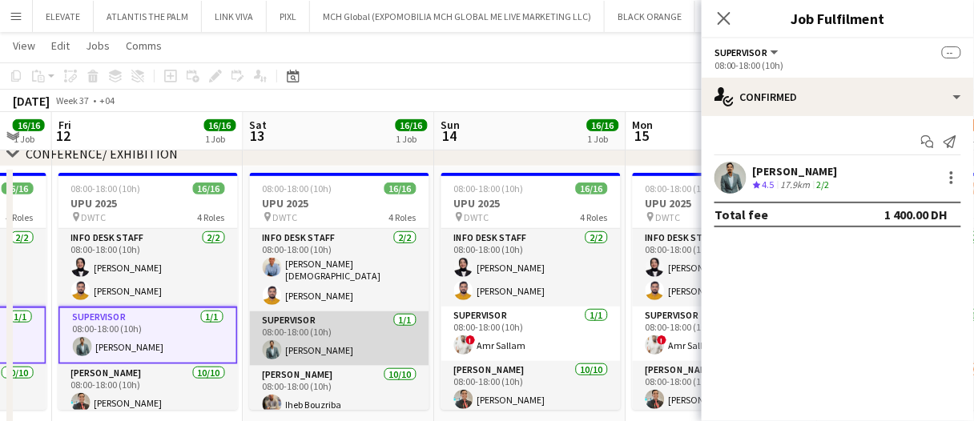
click at [378, 340] on app-card-role "Supervisor 1/1 08:00-18:00 (10h) Jefferson Manubay" at bounding box center [339, 339] width 179 height 54
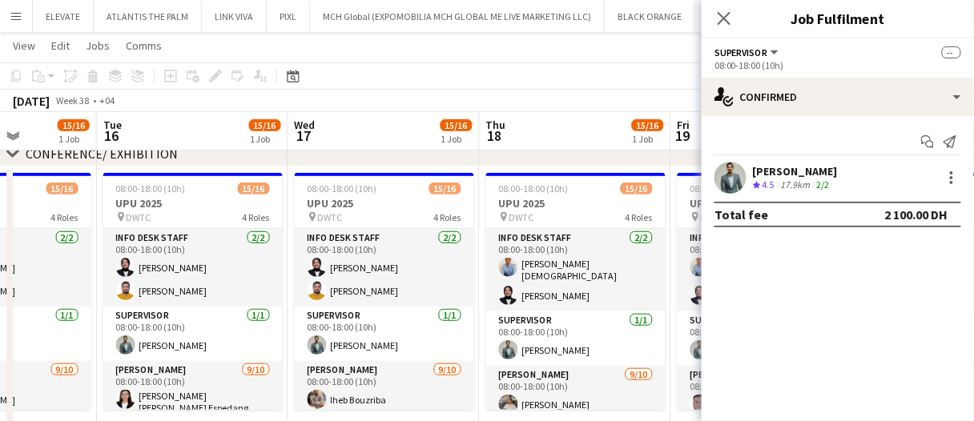
scroll to position [0, 480]
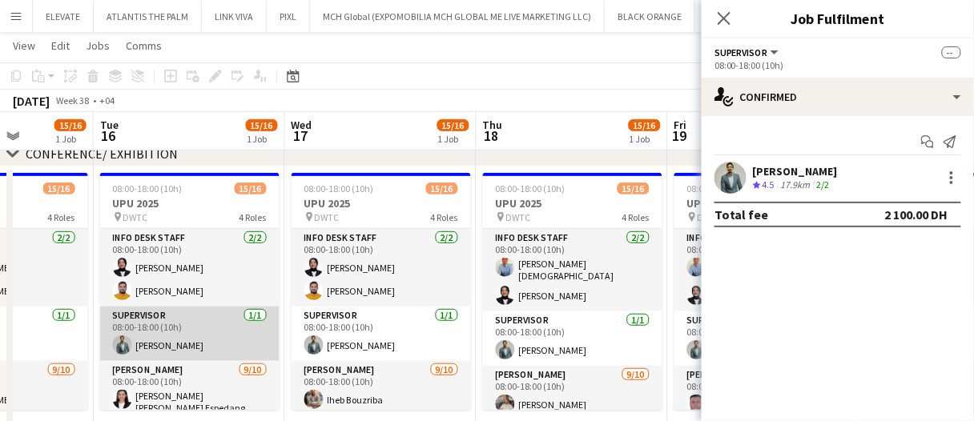
click at [219, 353] on app-card-role "Supervisor 1/1 08:00-18:00 (10h) Jefferson Manubay" at bounding box center [189, 334] width 179 height 54
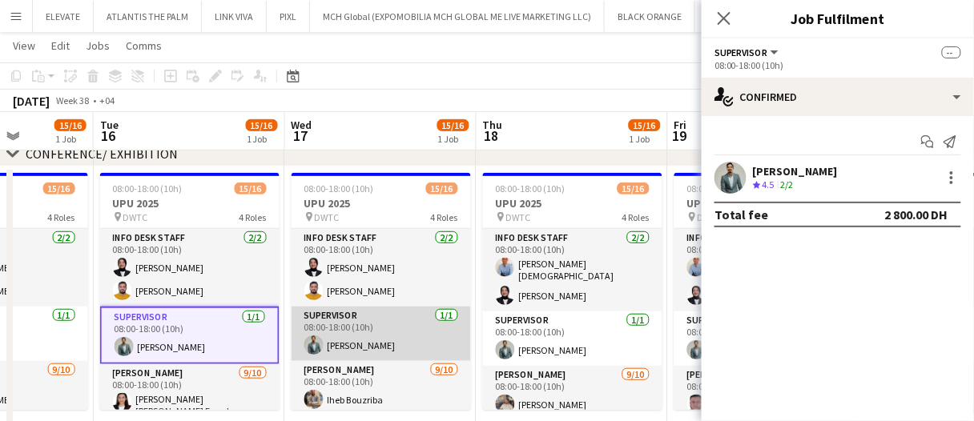
click at [375, 322] on app-card-role "Supervisor 1/1 08:00-18:00 (10h) Jefferson Manubay" at bounding box center [380, 334] width 179 height 54
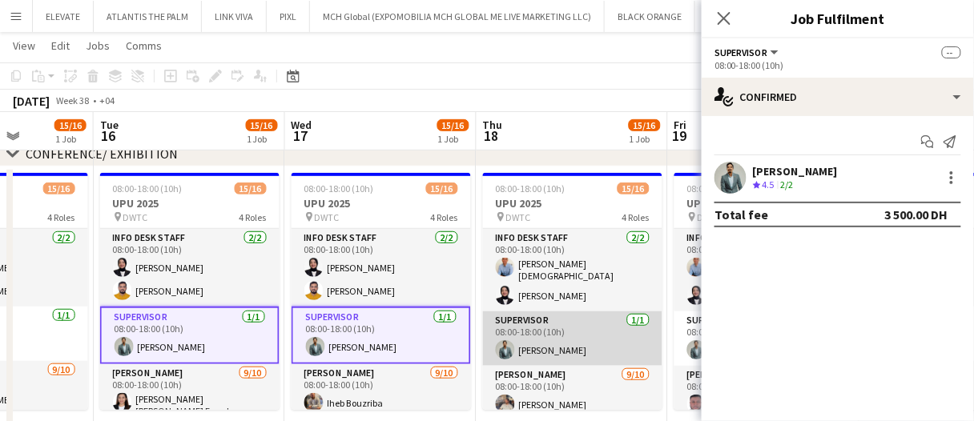
click at [516, 326] on app-card-role "Supervisor 1/1 08:00-18:00 (10h) Jefferson Manubay" at bounding box center [572, 339] width 179 height 54
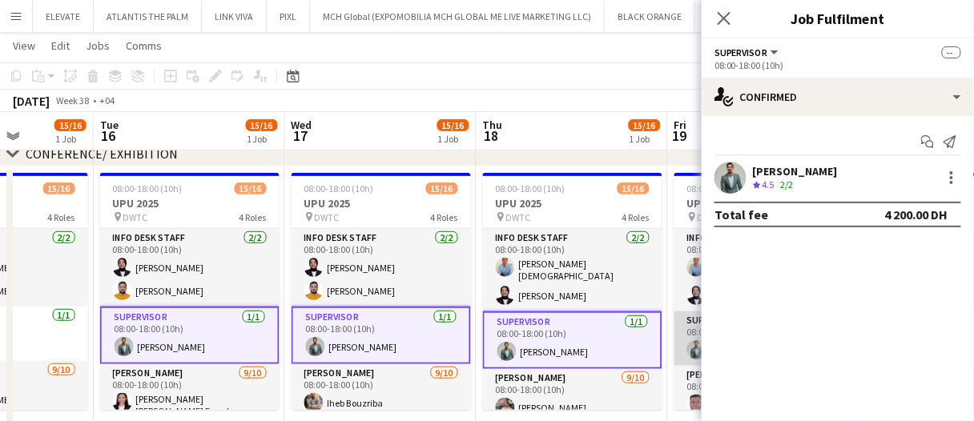
click at [685, 332] on app-card-role "Supervisor 1/1 08:00-18:00 (10h) Jefferson Manubay" at bounding box center [763, 339] width 179 height 54
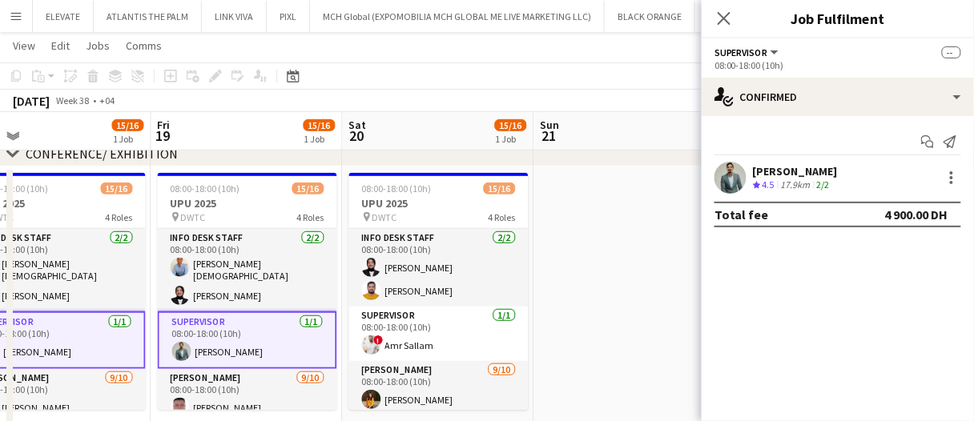
scroll to position [0, 646]
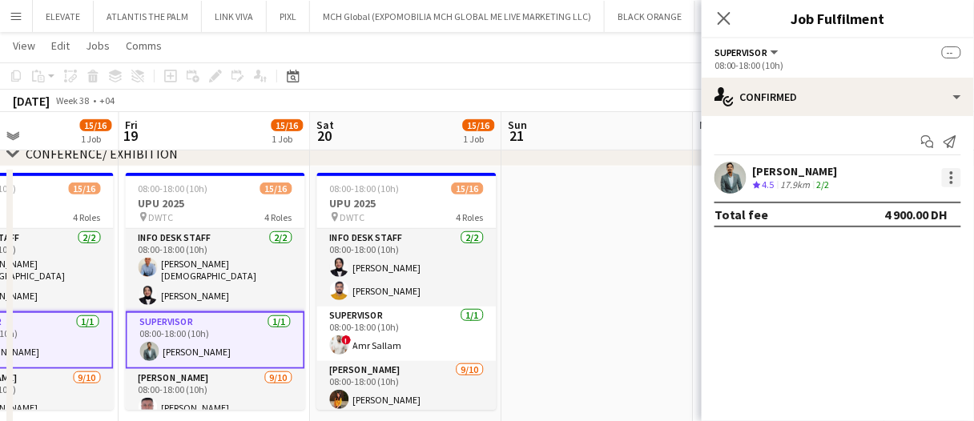
click at [956, 177] on div at bounding box center [951, 177] width 19 height 19
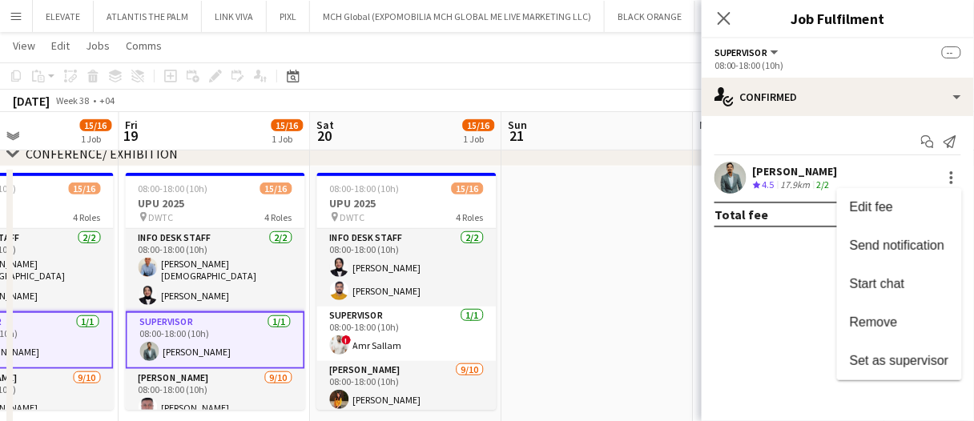
click at [774, 355] on div at bounding box center [487, 210] width 974 height 421
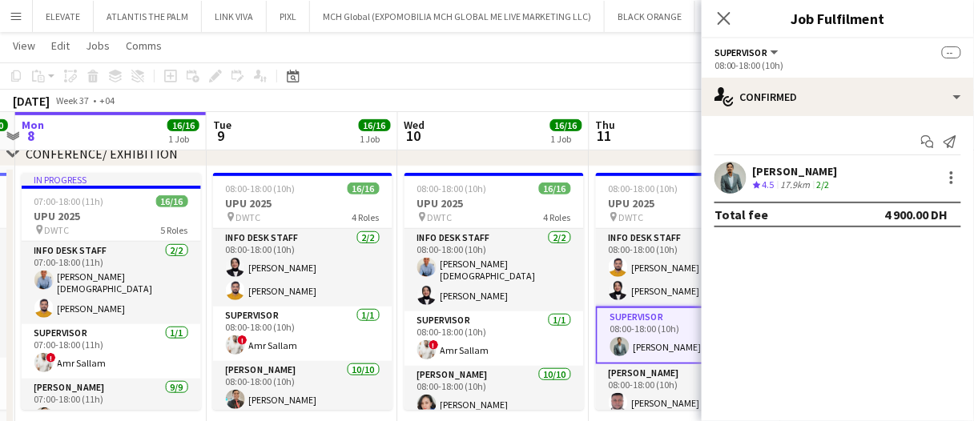
scroll to position [0, 476]
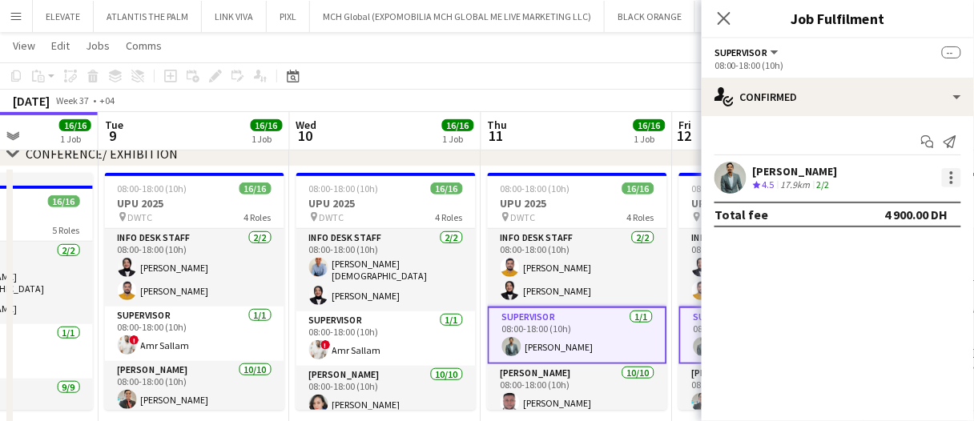
click at [952, 182] on div at bounding box center [951, 182] width 3 height 3
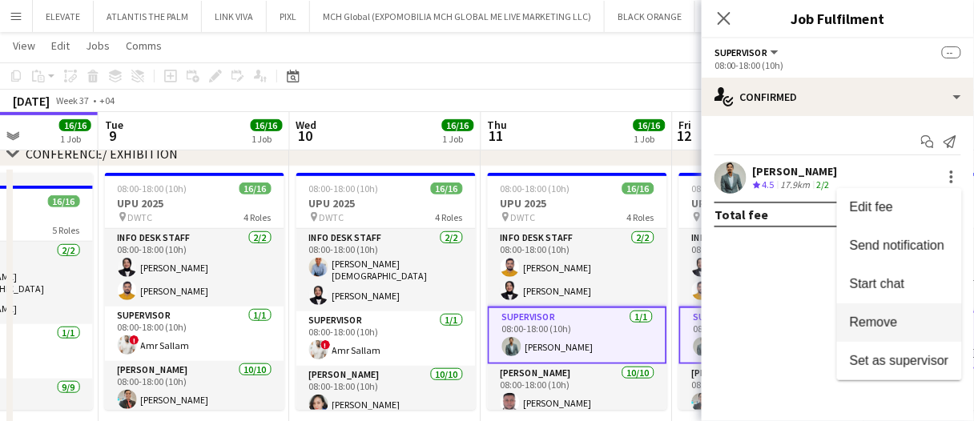
click at [885, 318] on span "Remove" at bounding box center [874, 323] width 48 height 14
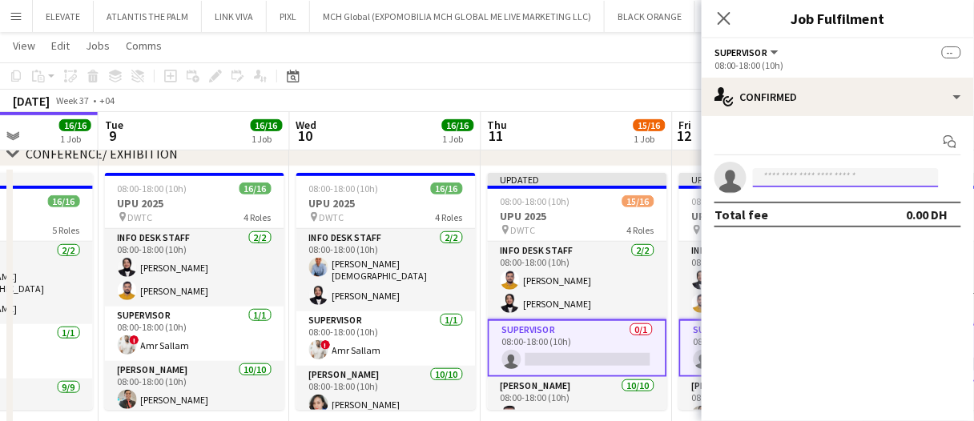
click at [783, 168] on input at bounding box center [846, 177] width 186 height 19
type input "*******"
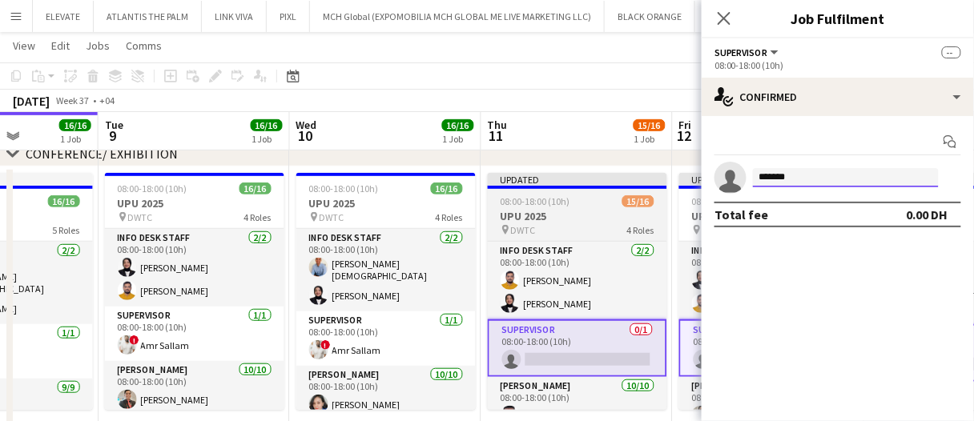
drag, startPoint x: 812, startPoint y: 183, endPoint x: 652, endPoint y: 191, distance: 160.4
click at [657, 193] on body "Menu Boards Boards Boards All jobs Status Workforce Workforce My Workforce Recr…" at bounding box center [487, 375] width 974 height 1071
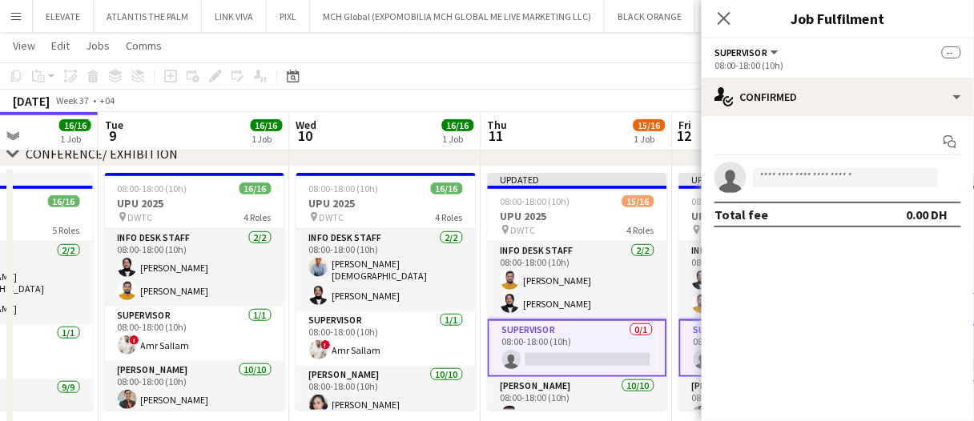
click at [599, 142] on app-board-header-date "Thu 11 15/16 1 Job" at bounding box center [576, 131] width 191 height 38
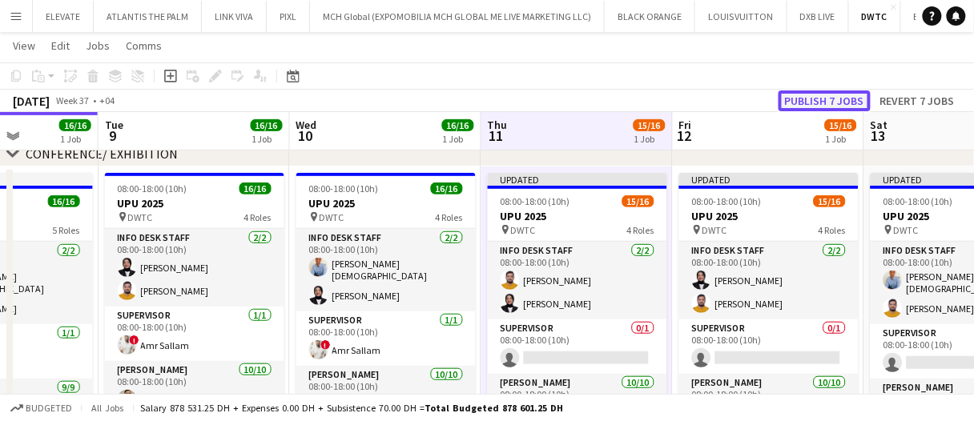
click at [796, 94] on button "Publish 7 jobs" at bounding box center [824, 100] width 92 height 21
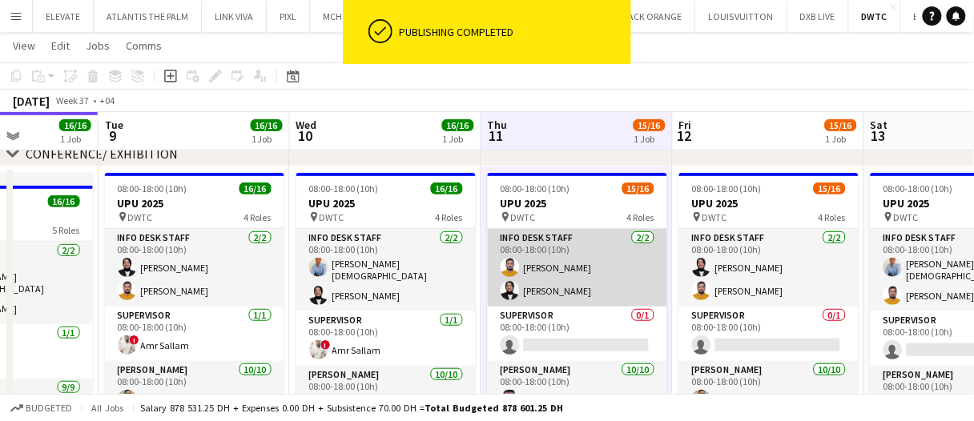
drag, startPoint x: 569, startPoint y: 339, endPoint x: 506, endPoint y: 229, distance: 126.2
click at [567, 332] on app-card-role "Supervisor 0/1 08:00-18:00 (10h) single-neutral-actions" at bounding box center [577, 334] width 179 height 54
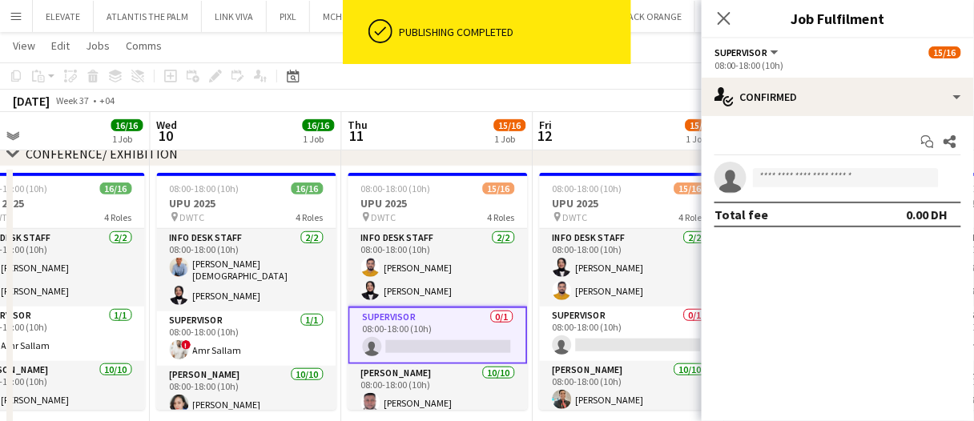
scroll to position [0, 500]
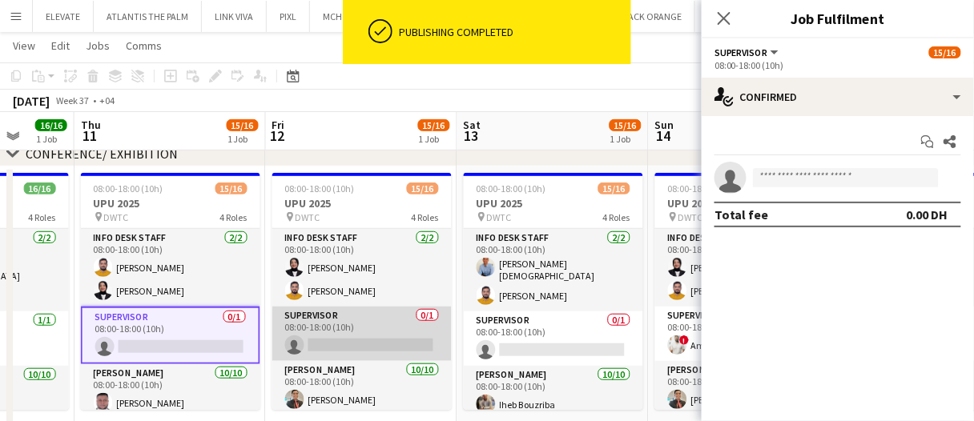
click at [376, 320] on app-card-role "Supervisor 0/1 08:00-18:00 (10h) single-neutral-actions" at bounding box center [361, 334] width 179 height 54
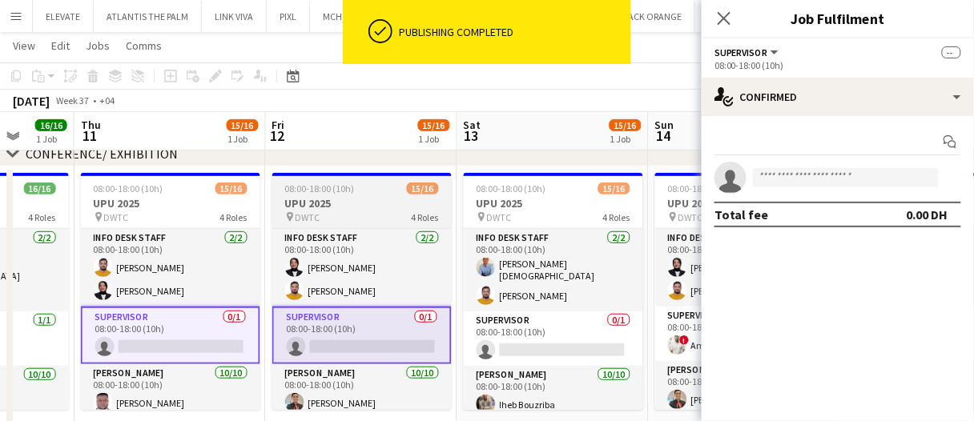
drag, startPoint x: 534, startPoint y: 339, endPoint x: 448, endPoint y: 242, distance: 129.3
click at [533, 339] on app-card-role "Supervisor 0/1 08:00-18:00 (10h) single-neutral-actions" at bounding box center [553, 339] width 179 height 54
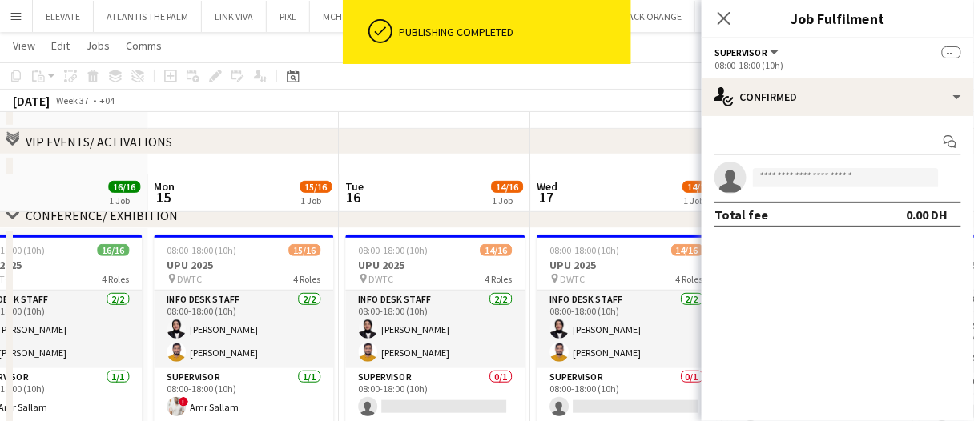
scroll to position [80, 0]
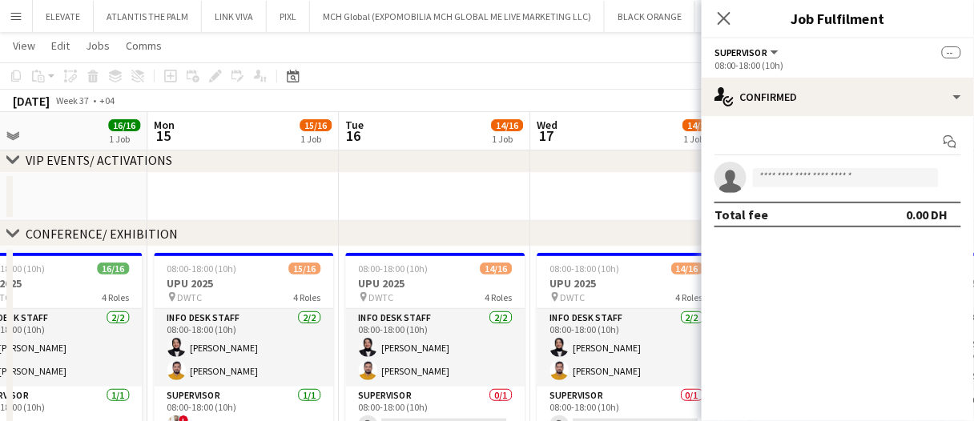
drag, startPoint x: 344, startPoint y: 179, endPoint x: 421, endPoint y: 185, distance: 77.9
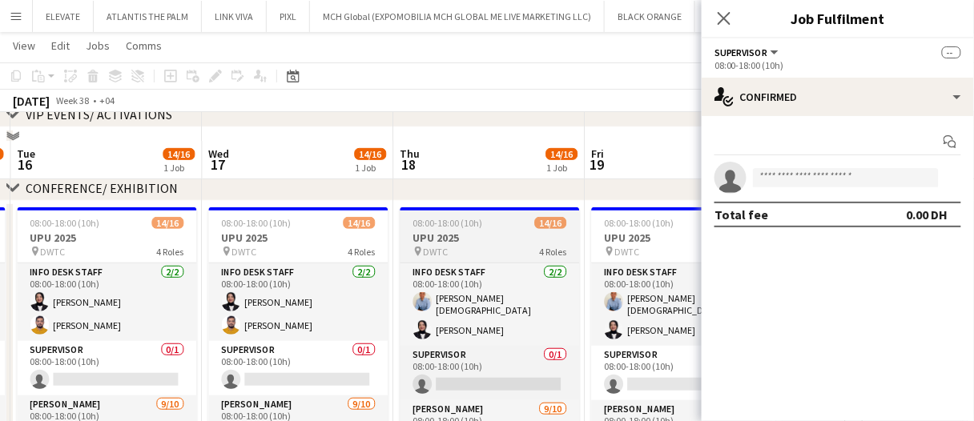
scroll to position [160, 0]
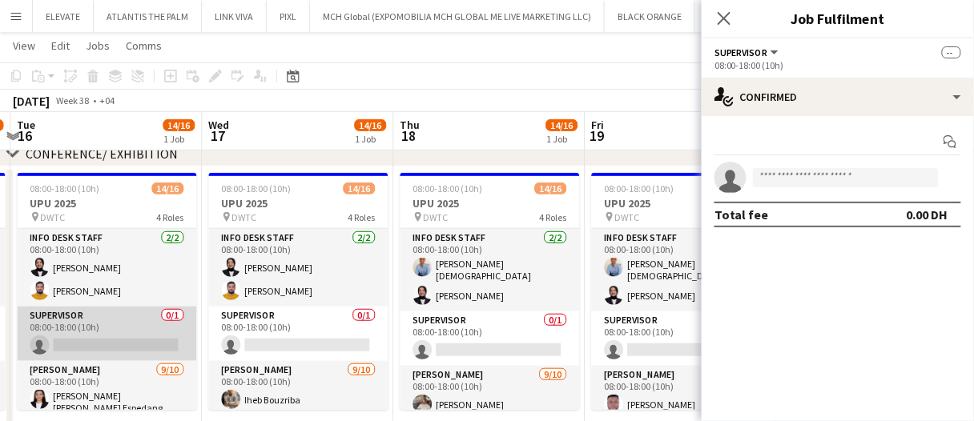
click at [151, 324] on app-card-role "Supervisor 0/1 08:00-18:00 (10h) single-neutral-actions" at bounding box center [106, 334] width 179 height 54
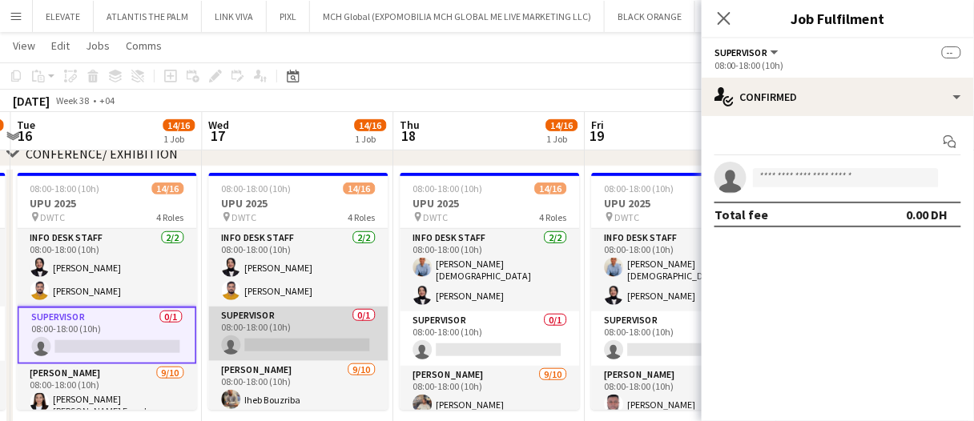
click at [320, 340] on app-card-role "Supervisor 0/1 08:00-18:00 (10h) single-neutral-actions" at bounding box center [297, 334] width 179 height 54
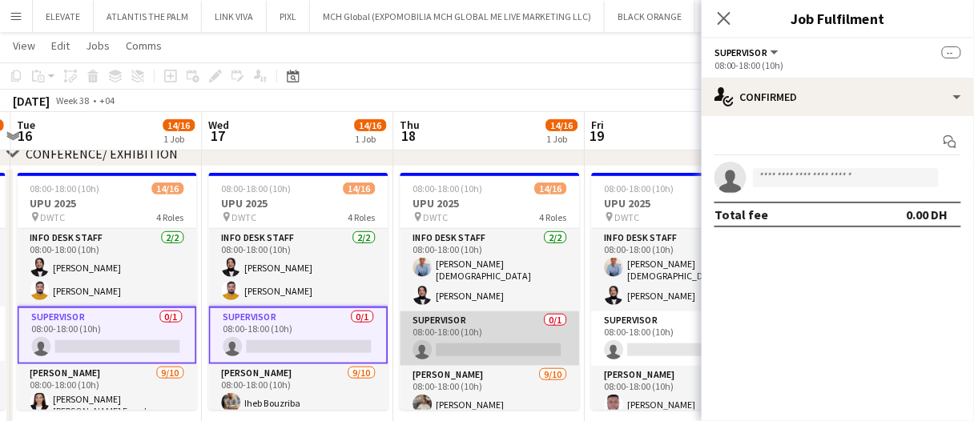
drag, startPoint x: 501, startPoint y: 324, endPoint x: 534, endPoint y: 324, distance: 32.8
click at [503, 324] on app-card-role "Supervisor 0/1 08:00-18:00 (10h) single-neutral-actions" at bounding box center [489, 339] width 179 height 54
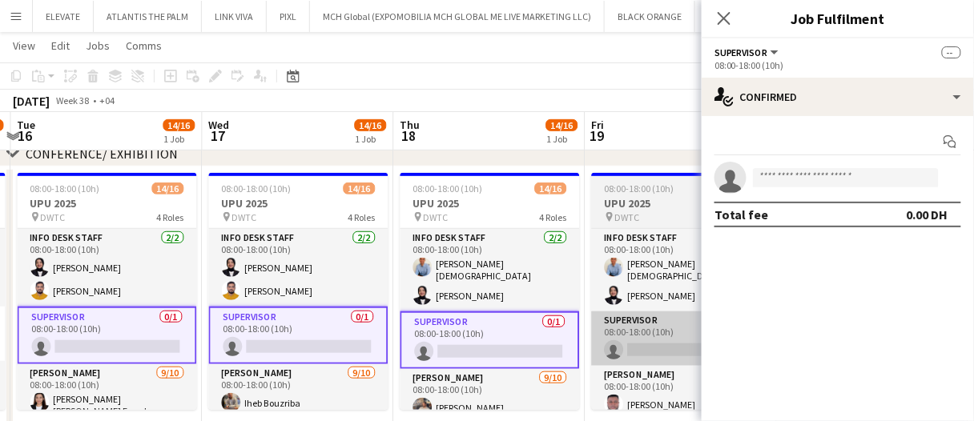
scroll to position [0, 754]
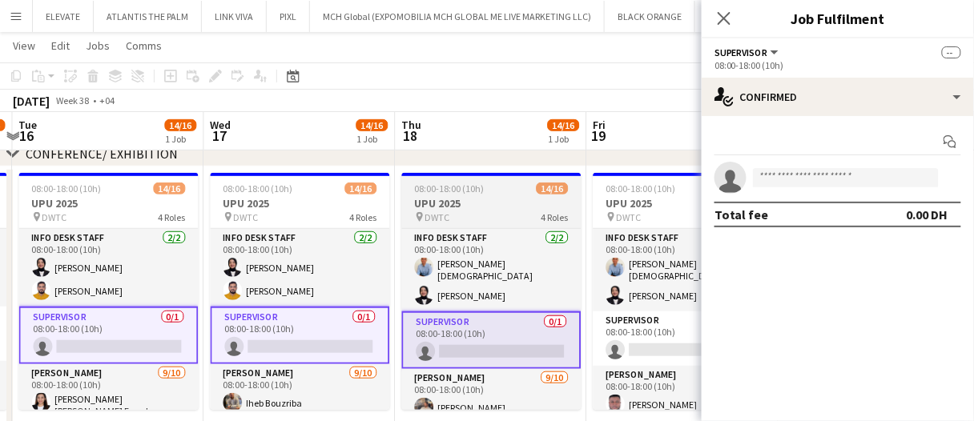
drag, startPoint x: 646, startPoint y: 324, endPoint x: 569, endPoint y: 251, distance: 106.5
click at [646, 325] on app-card-role "Supervisor 0/1 08:00-18:00 (10h) single-neutral-actions" at bounding box center [682, 339] width 179 height 54
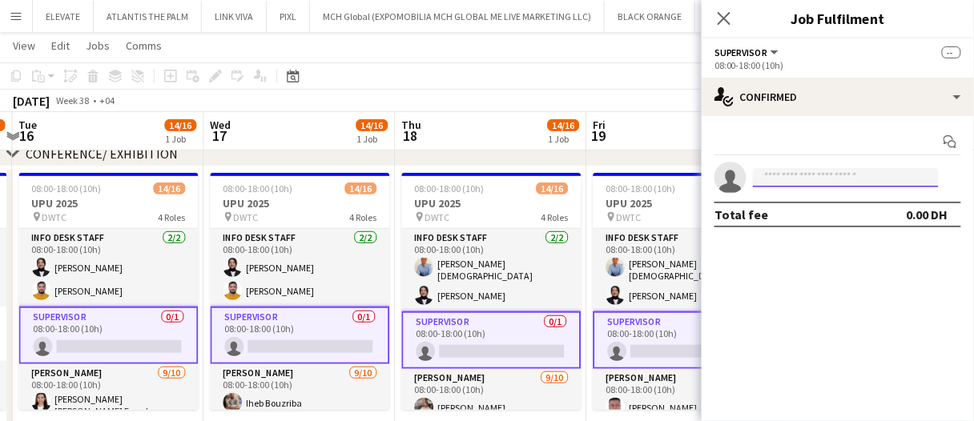
click at [772, 182] on input at bounding box center [846, 177] width 186 height 19
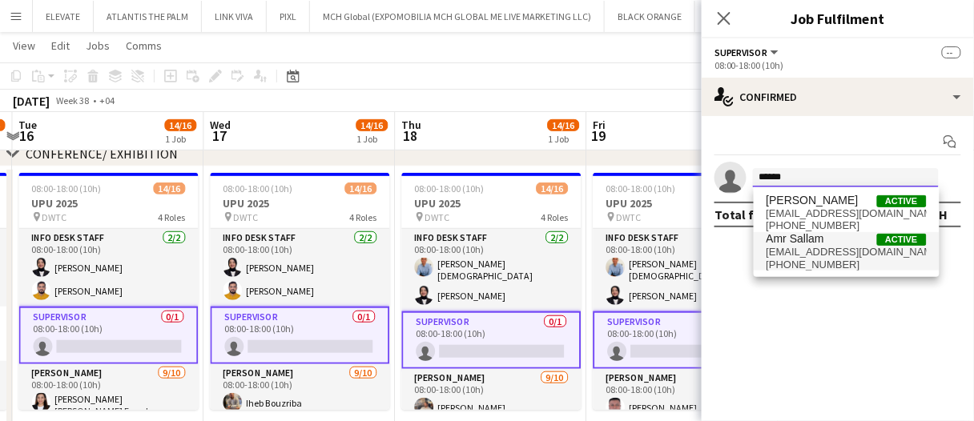
type input "******"
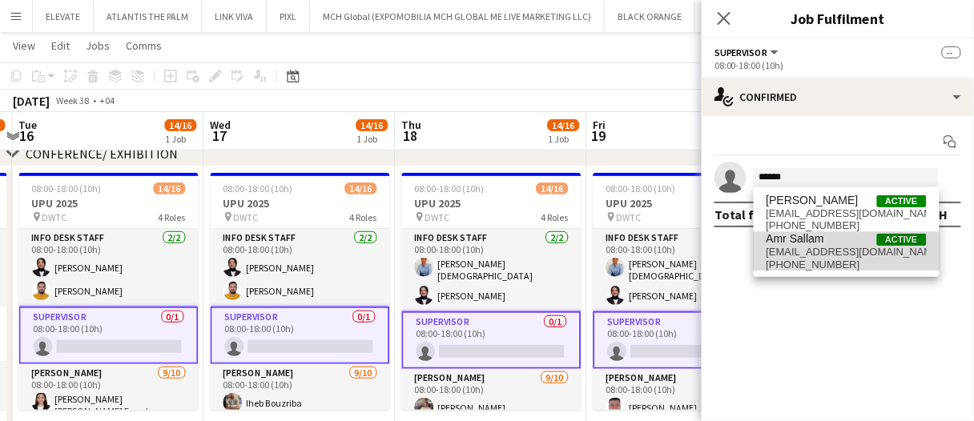
click at [775, 266] on span "+971501774466" at bounding box center [846, 265] width 160 height 13
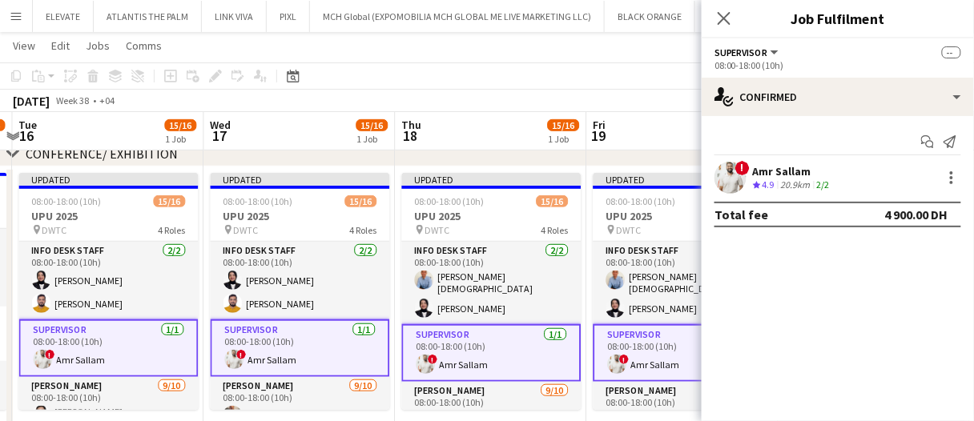
click at [665, 146] on app-board-header-date "Fri 19 15/16 1 Job" at bounding box center [681, 131] width 191 height 38
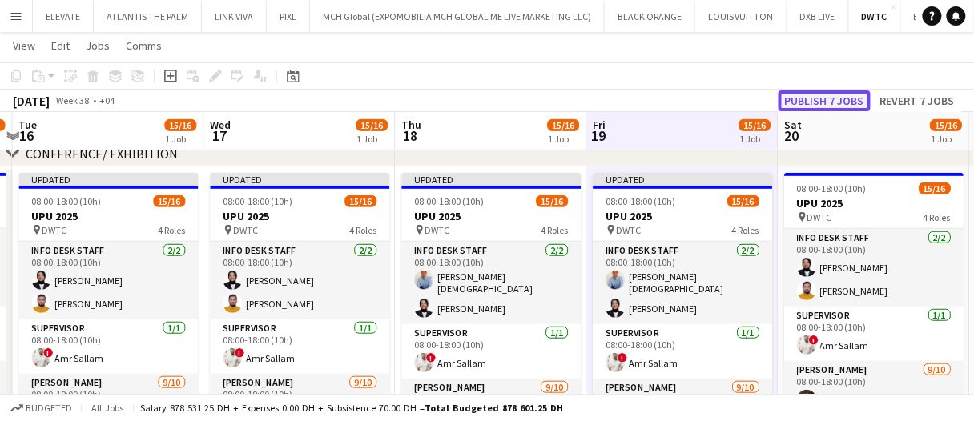
click at [848, 106] on button "Publish 7 jobs" at bounding box center [824, 100] width 92 height 21
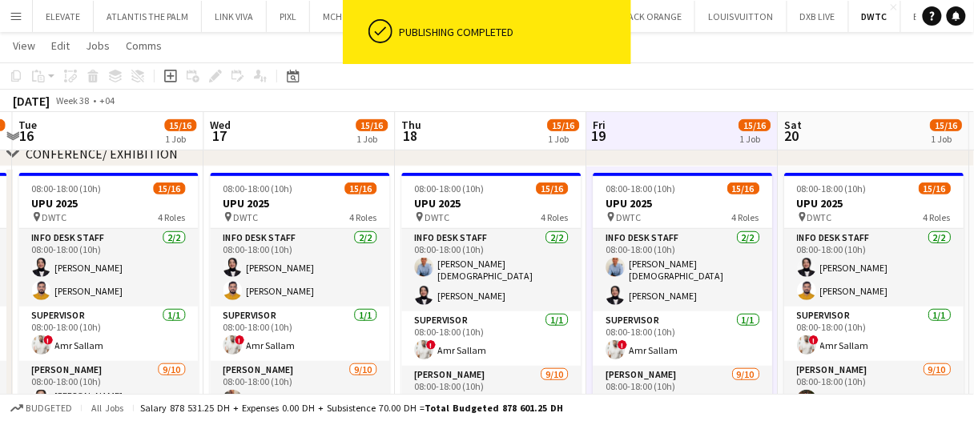
drag, startPoint x: 840, startPoint y: 136, endPoint x: 665, endPoint y: 146, distance: 174.8
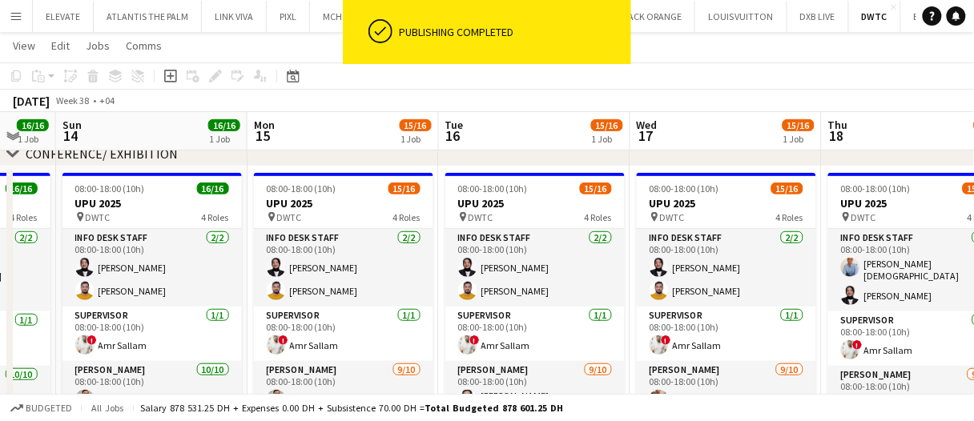
scroll to position [0, 510]
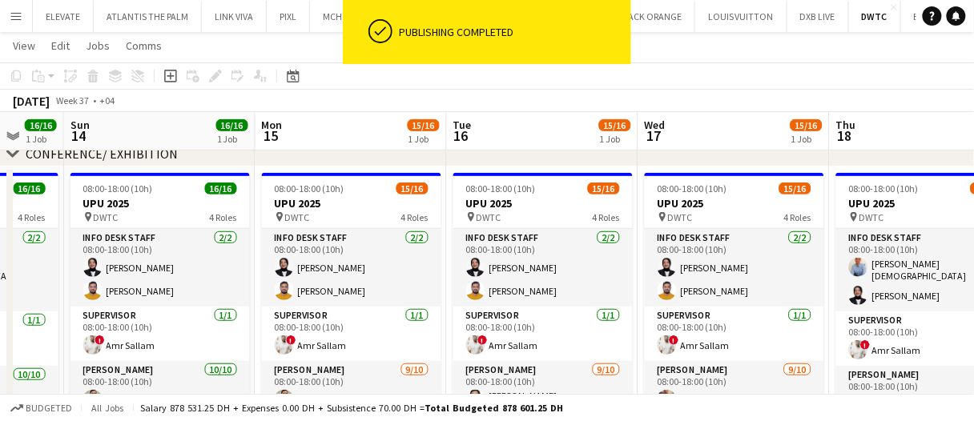
drag, startPoint x: 627, startPoint y: 153, endPoint x: 599, endPoint y: 147, distance: 28.6
drag, startPoint x: 519, startPoint y: 139, endPoint x: 421, endPoint y: 137, distance: 97.7
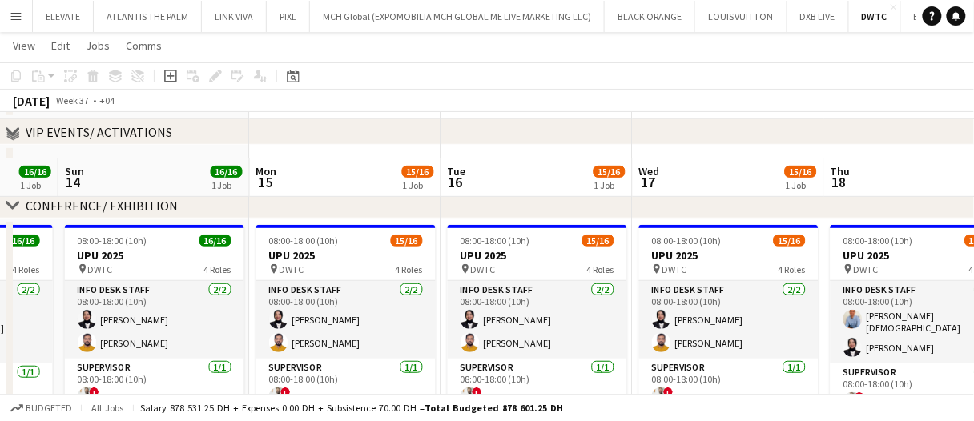
scroll to position [0, 0]
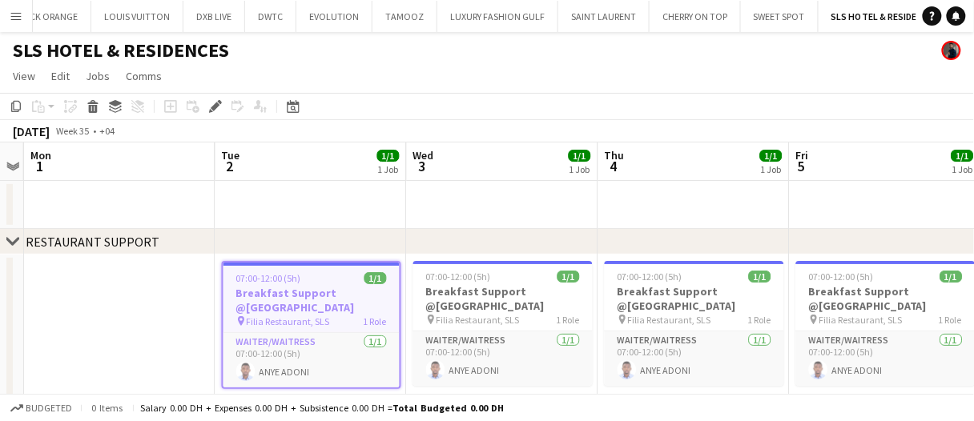
scroll to position [0, 606]
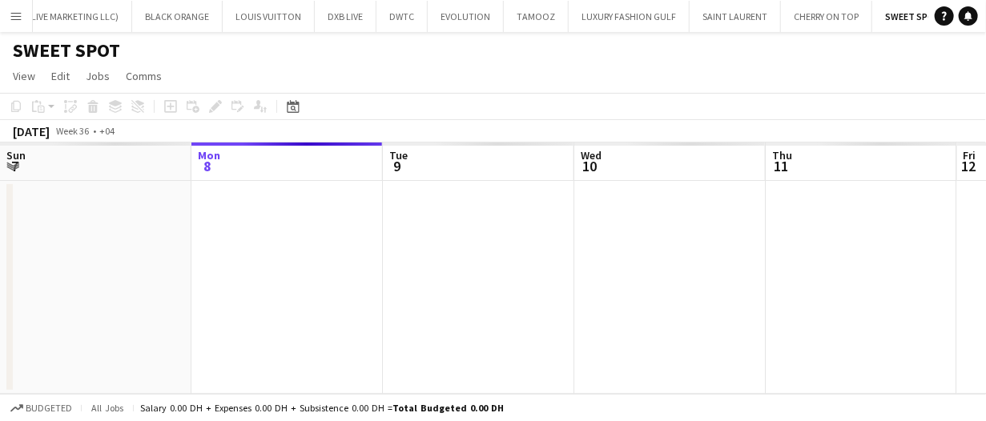
scroll to position [0, 473]
